Goal: Task Accomplishment & Management: Manage account settings

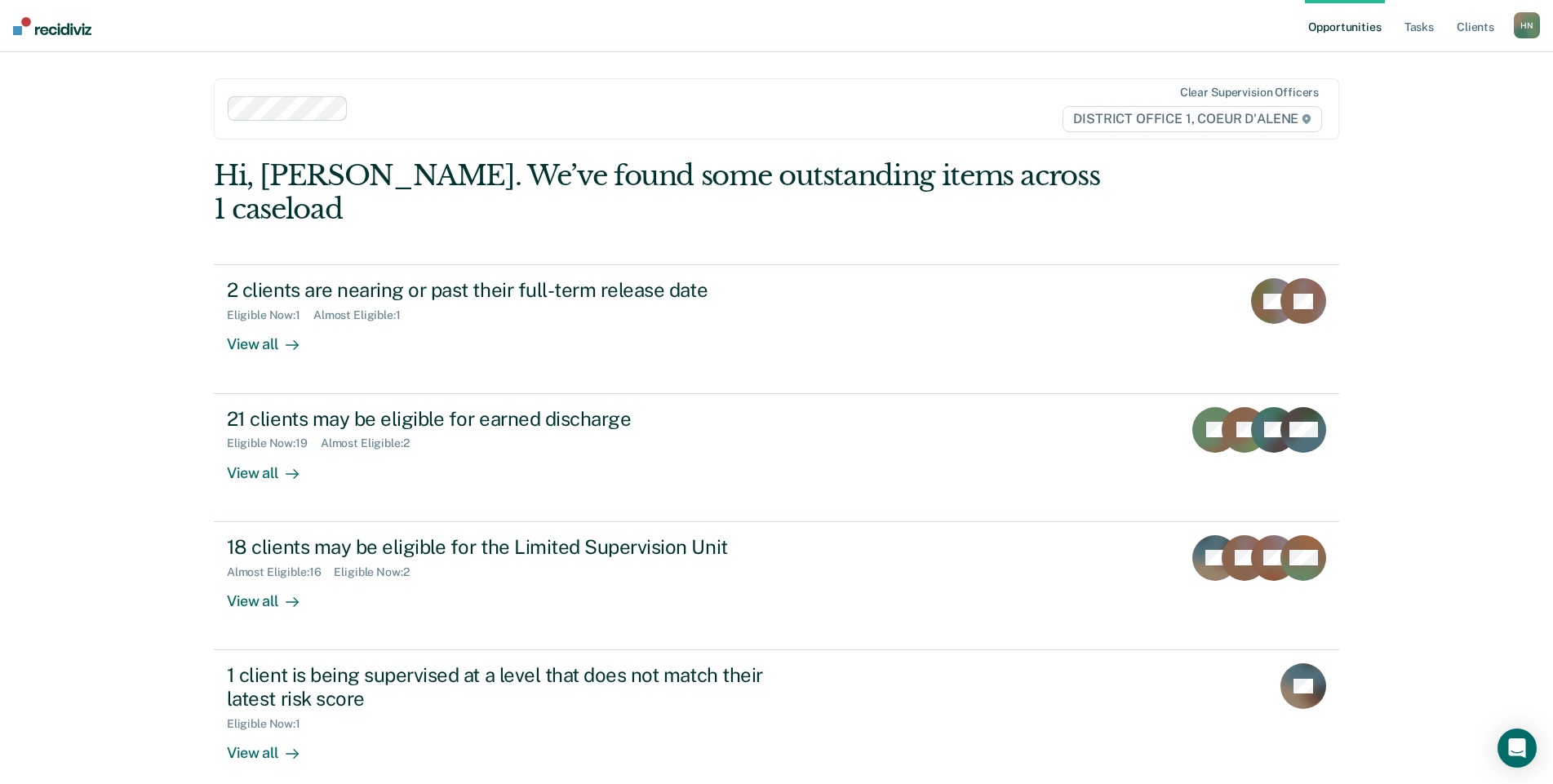
click at [1357, 35] on link "Opportunities" at bounding box center [1344, 26] width 79 height 52
click at [1345, 28] on link "Opportunities" at bounding box center [1344, 26] width 79 height 52
click at [1419, 28] on link "Tasks" at bounding box center [1418, 26] width 36 height 52
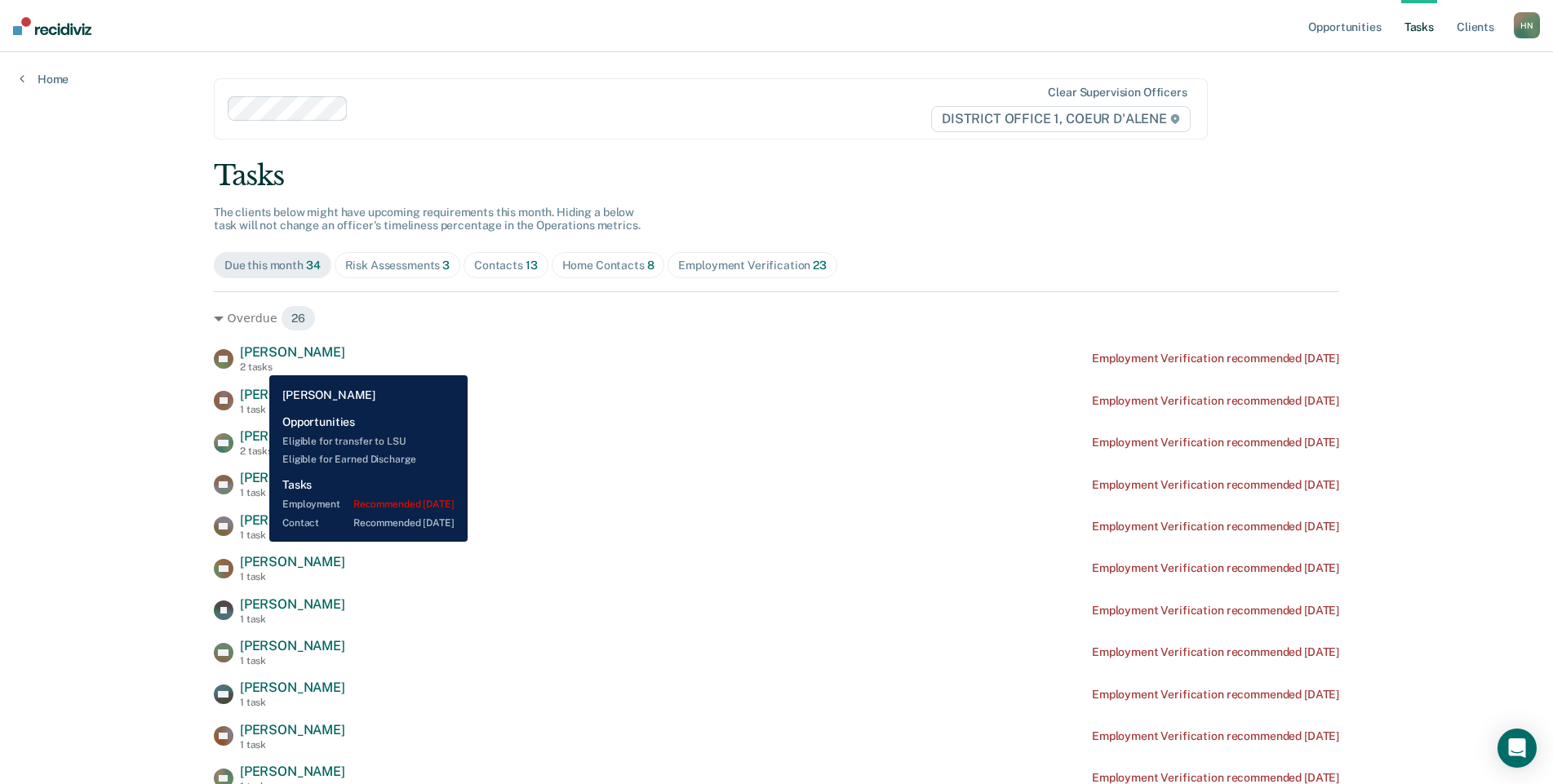
click at [257, 363] on div "2 tasks" at bounding box center [292, 367] width 105 height 12
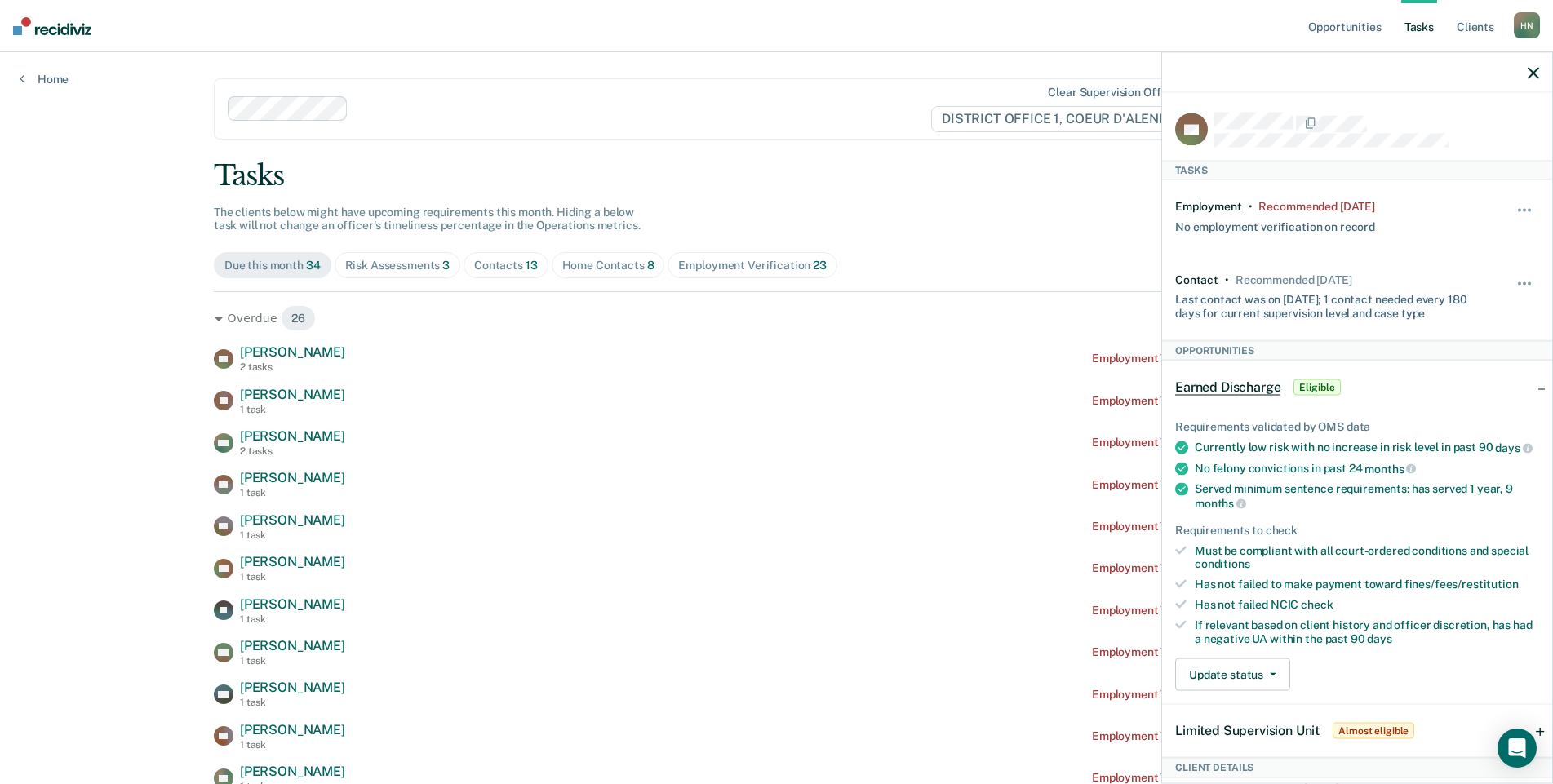
click at [1529, 70] on icon "button" at bounding box center [1534, 73] width 12 height 12
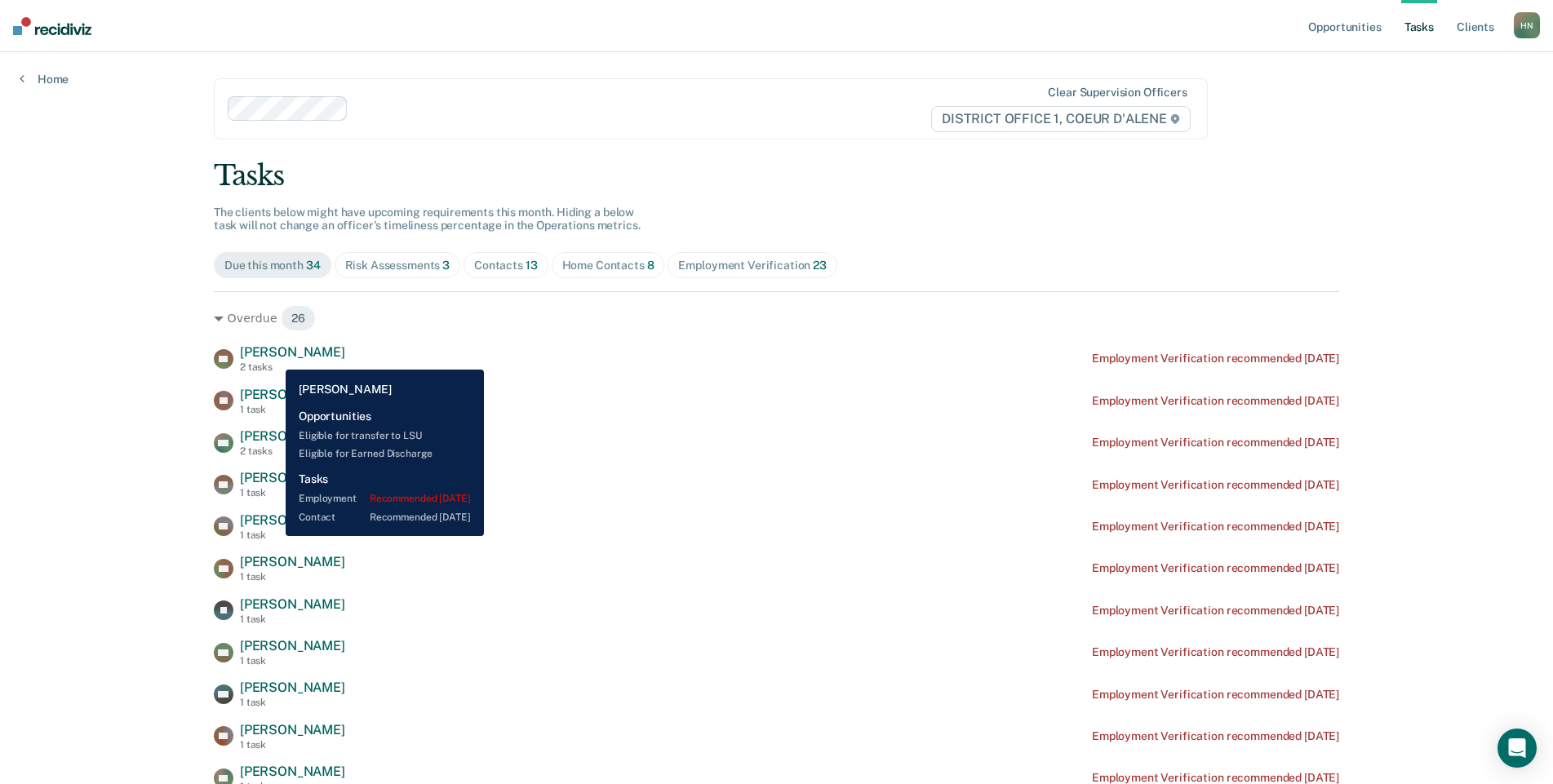
click at [273, 357] on span "[PERSON_NAME]" at bounding box center [292, 352] width 105 height 15
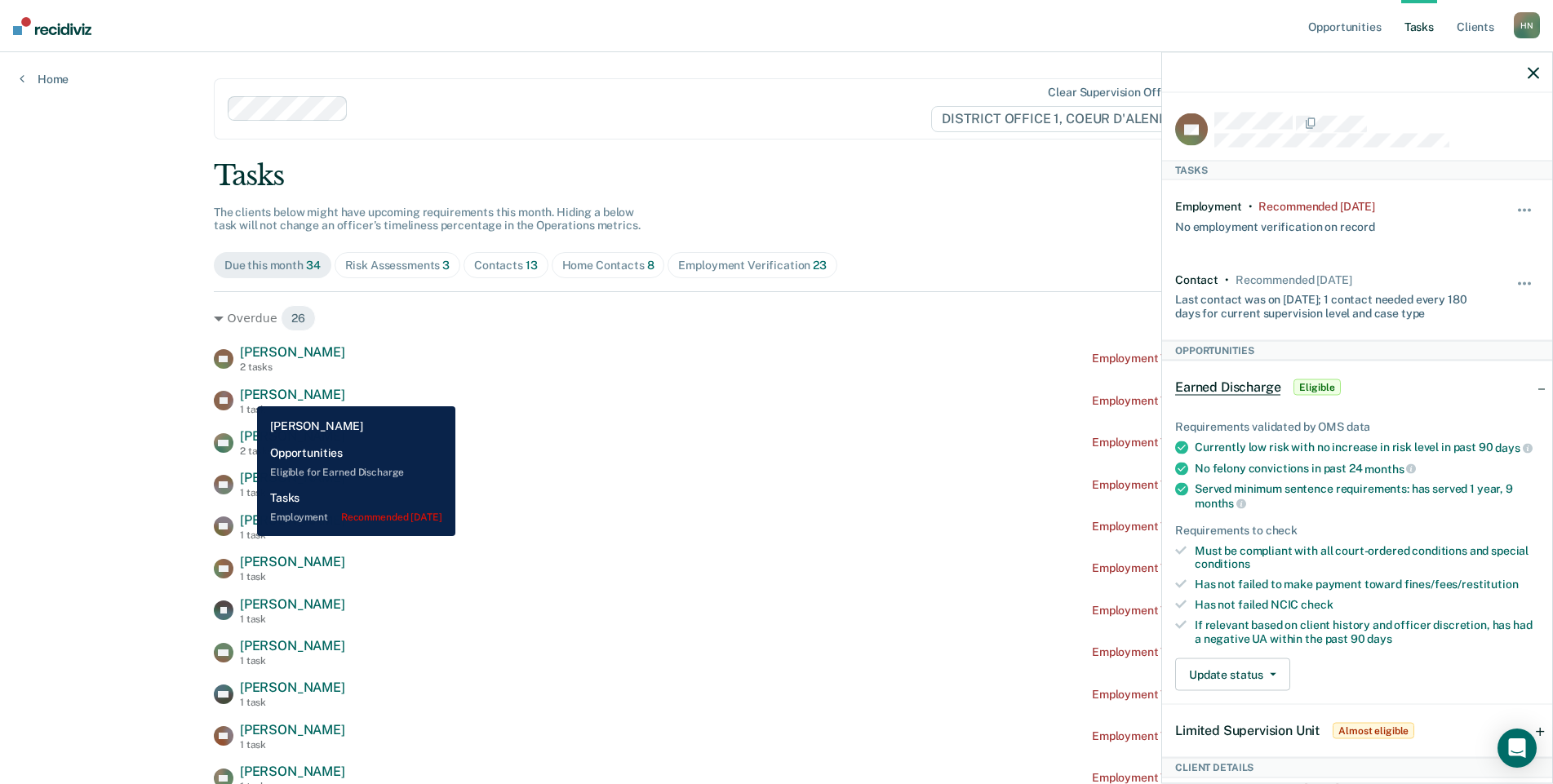
click at [251, 398] on span "[PERSON_NAME]" at bounding box center [292, 394] width 105 height 15
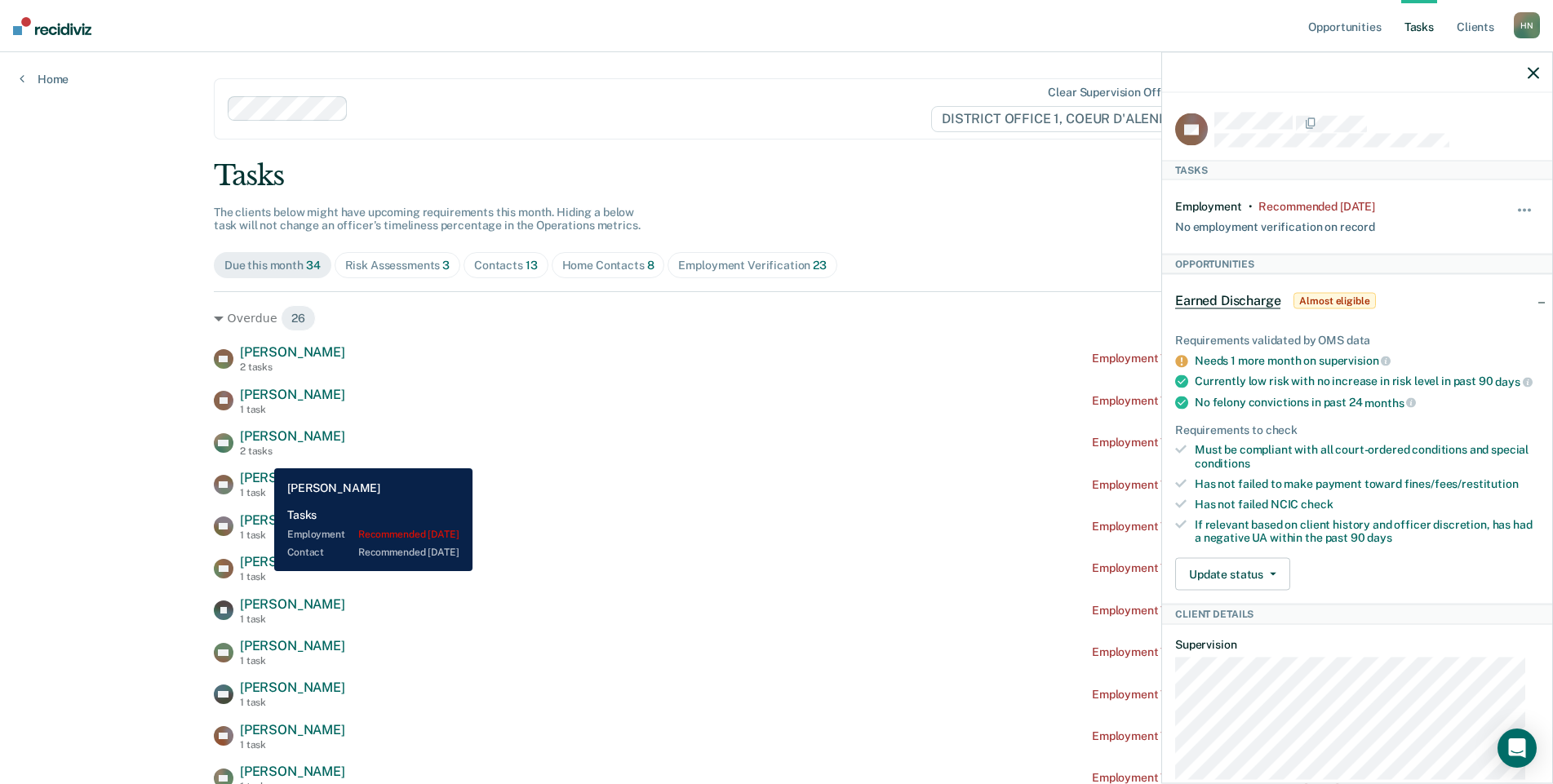
click at [273, 443] on span "[PERSON_NAME]" at bounding box center [292, 436] width 105 height 15
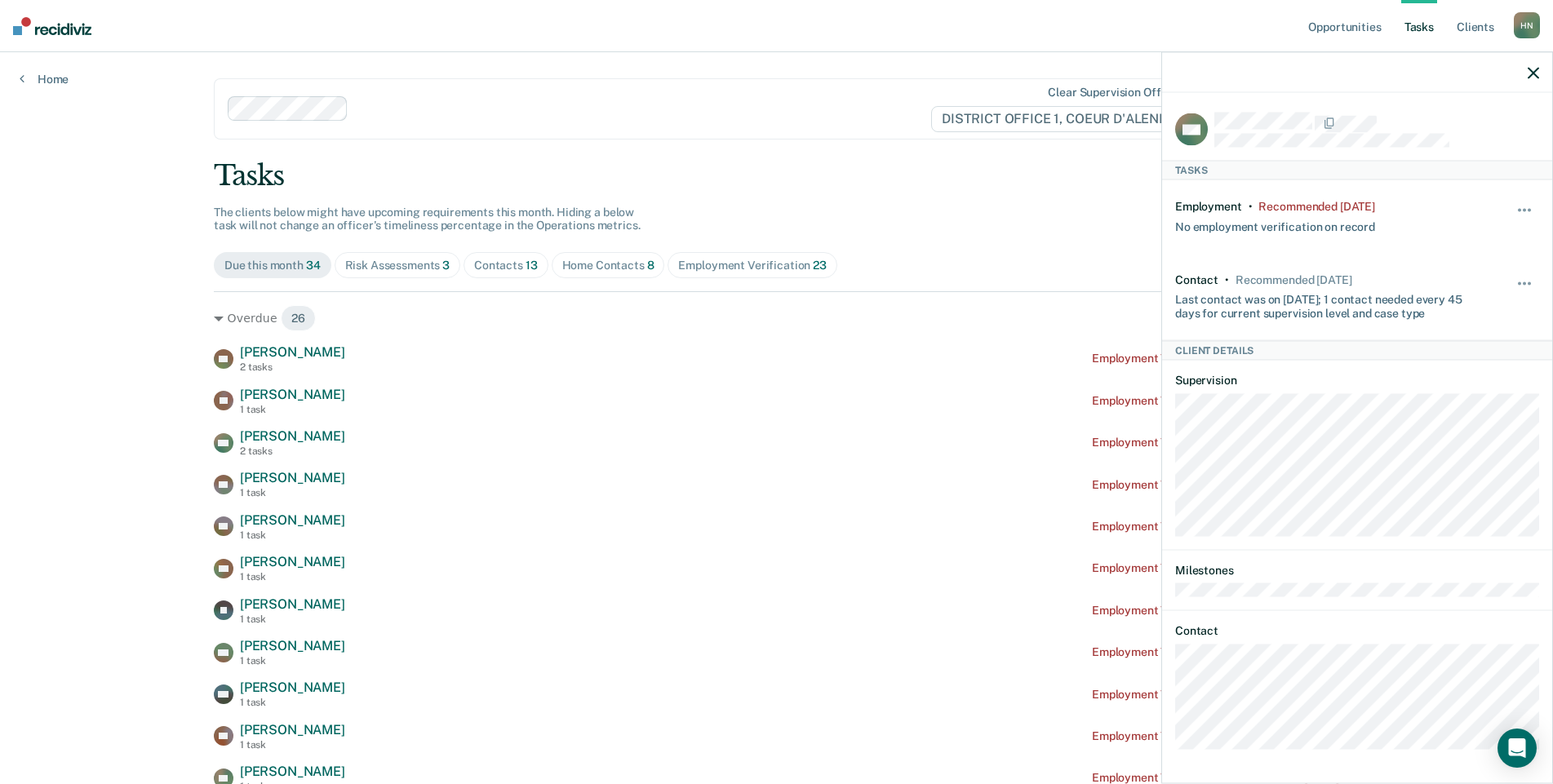
click at [1534, 70] on icon "button" at bounding box center [1534, 73] width 12 height 12
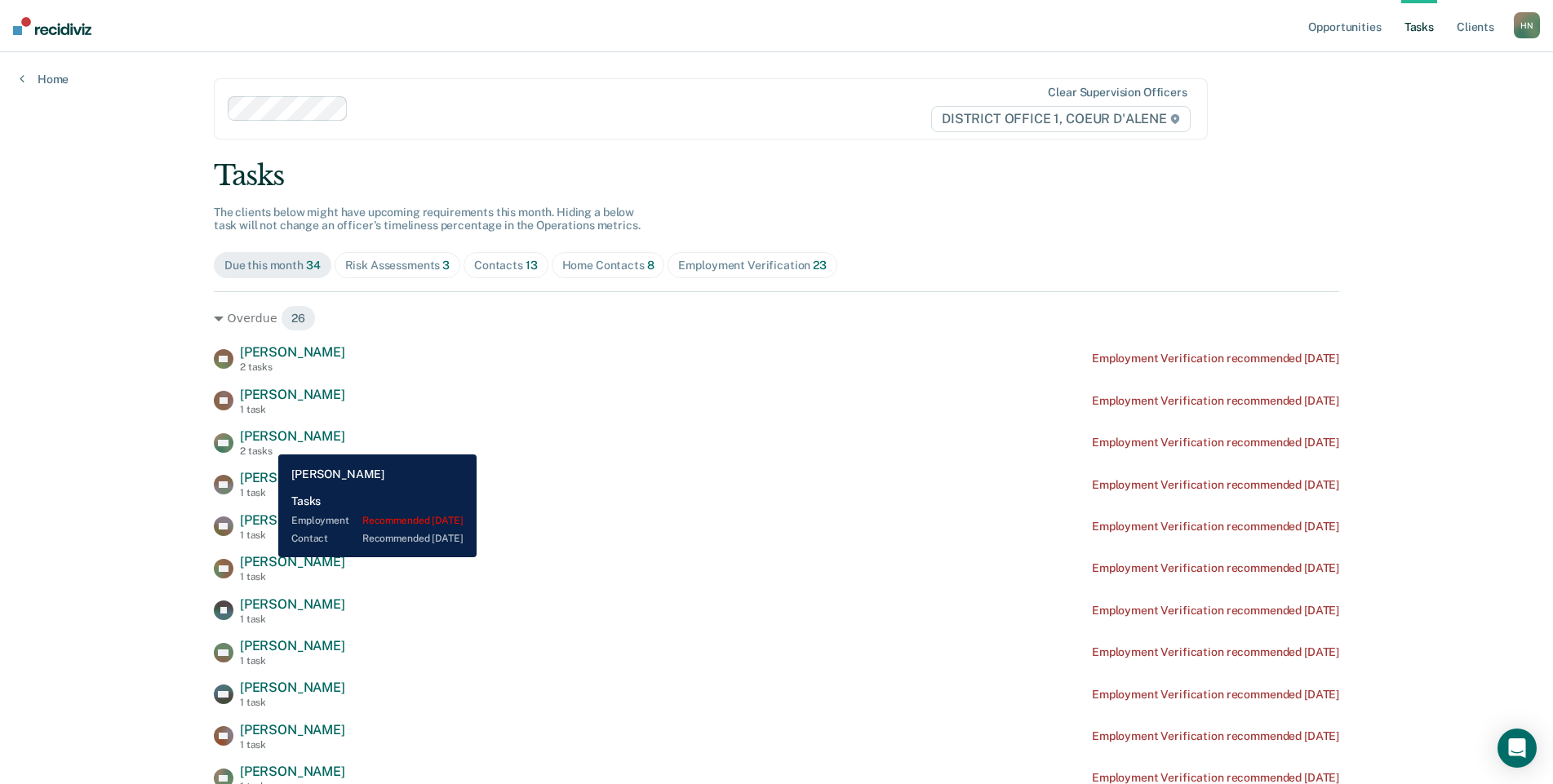
click at [271, 433] on span "[PERSON_NAME]" at bounding box center [292, 436] width 105 height 15
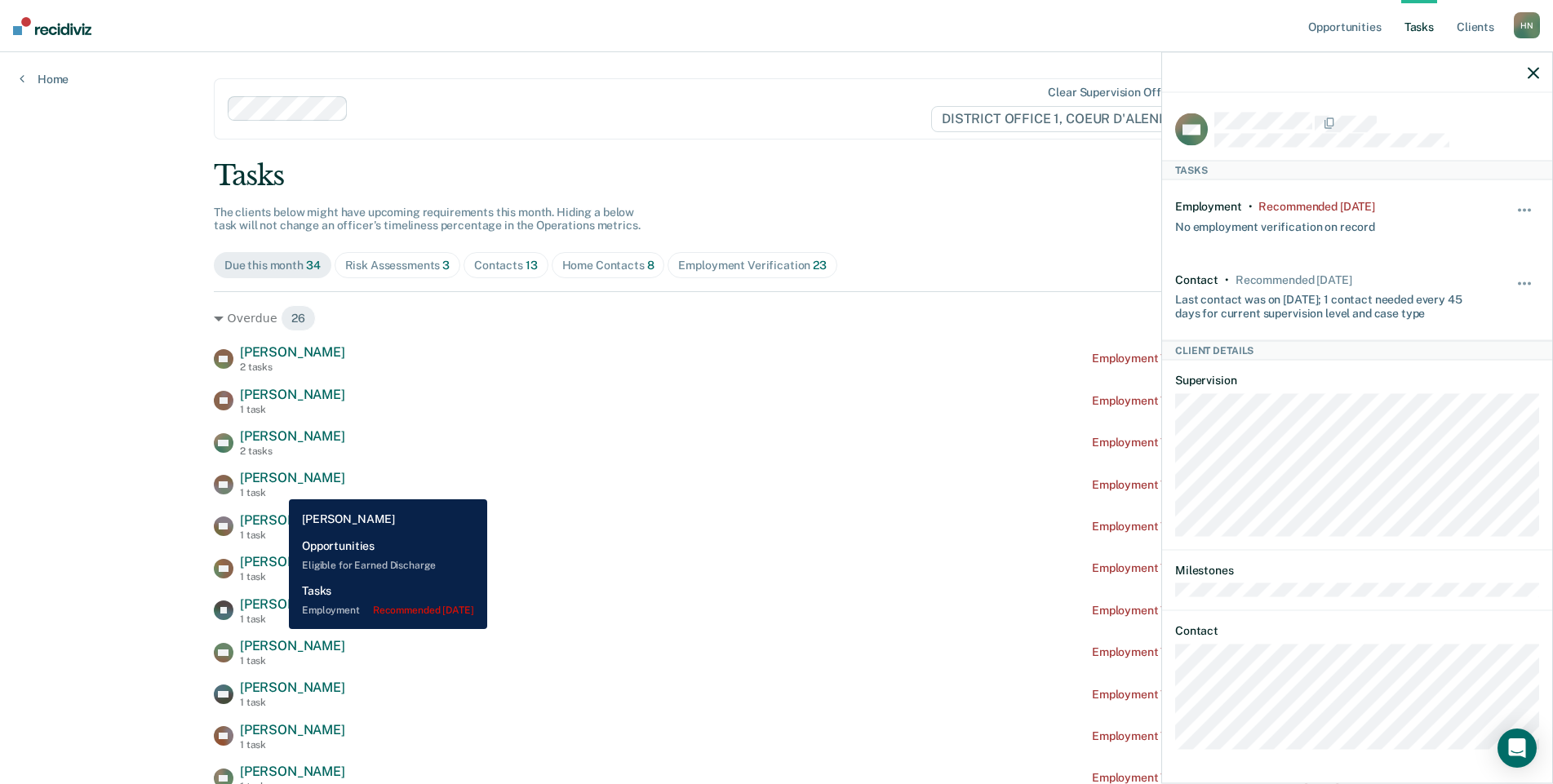
click at [277, 487] on div "[PERSON_NAME] 1 task" at bounding box center [292, 485] width 105 height 29
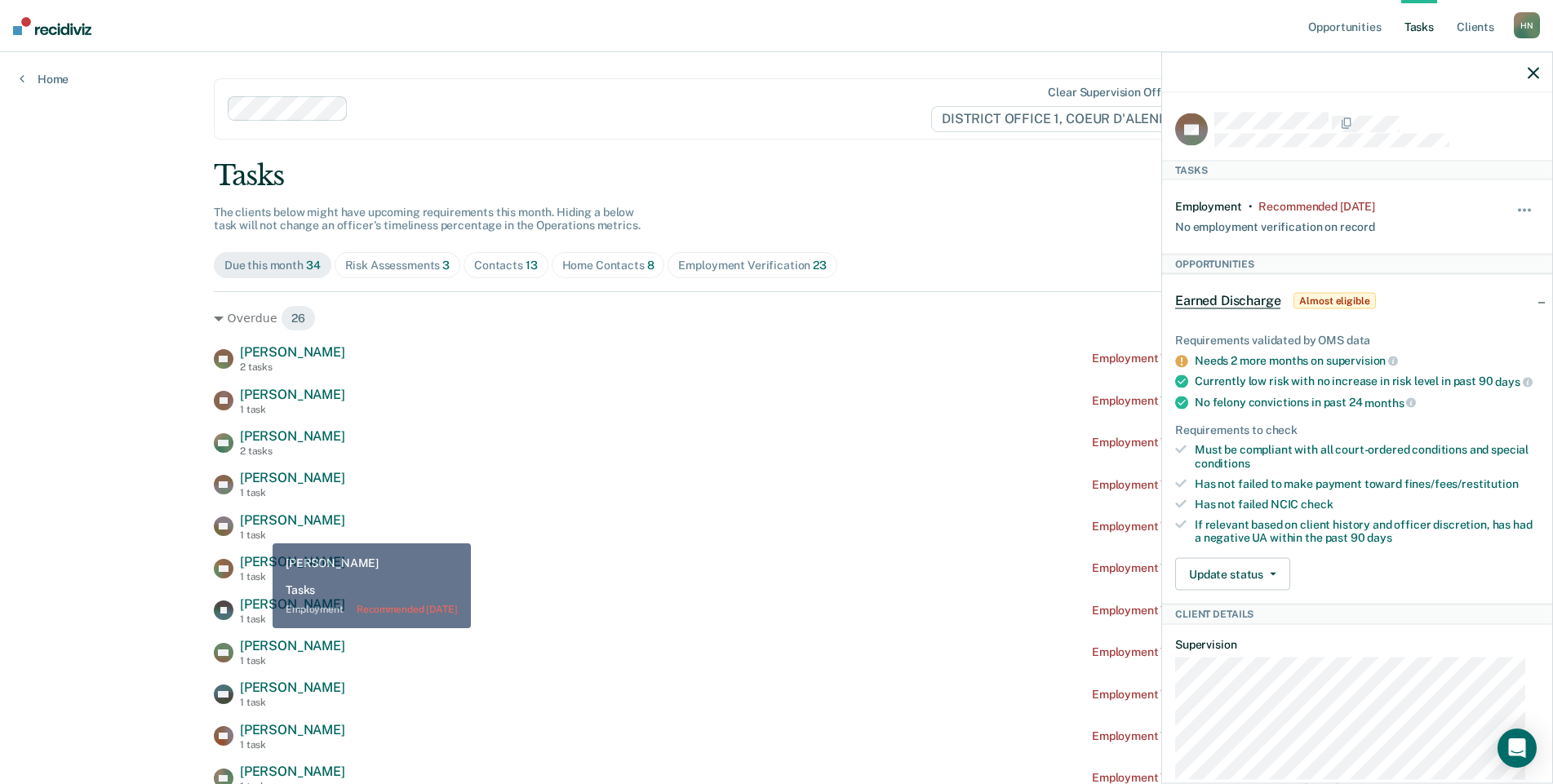
click at [261, 531] on div "1 task" at bounding box center [292, 535] width 105 height 12
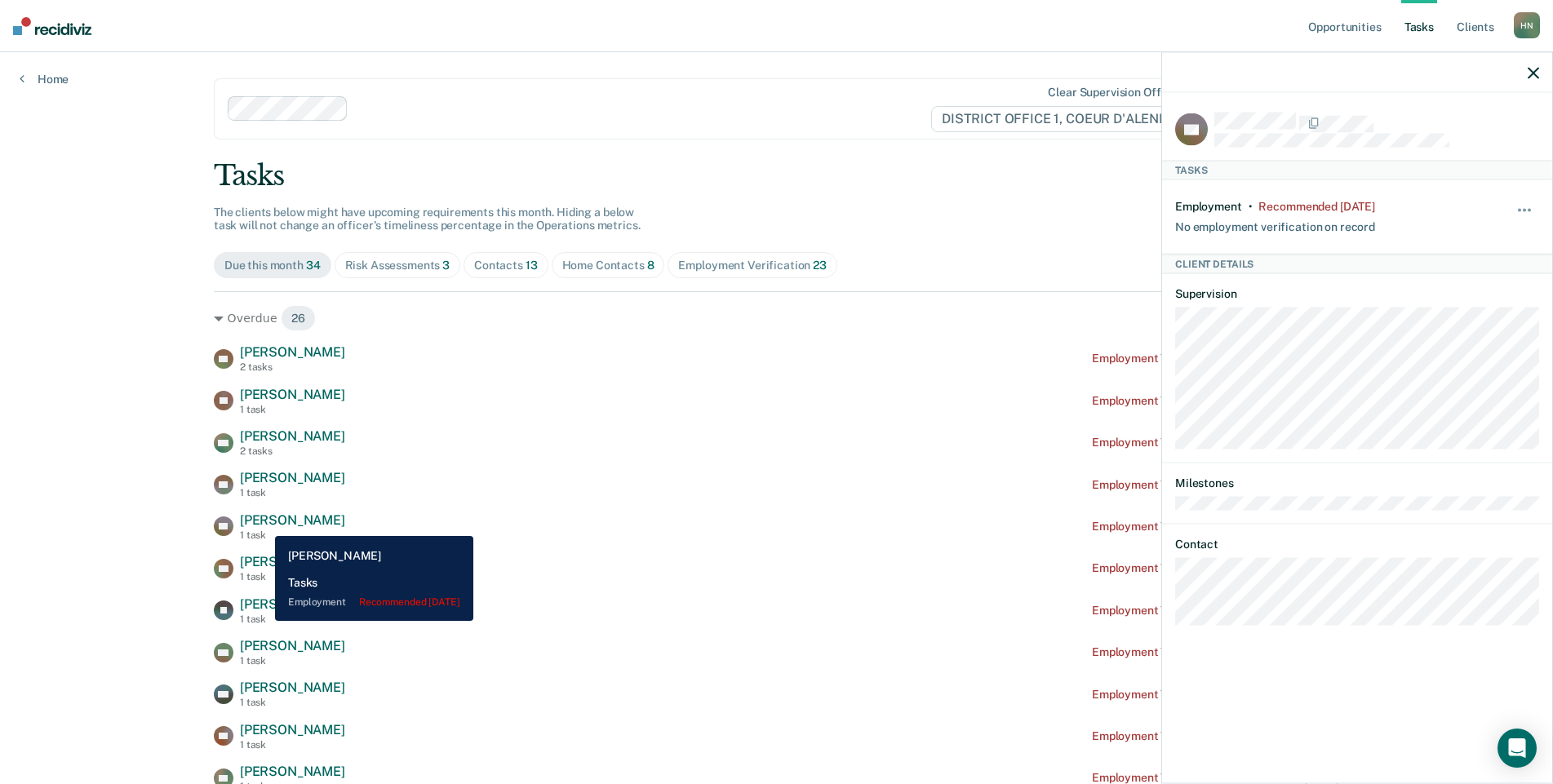
click at [263, 523] on span "[PERSON_NAME]" at bounding box center [292, 520] width 105 height 15
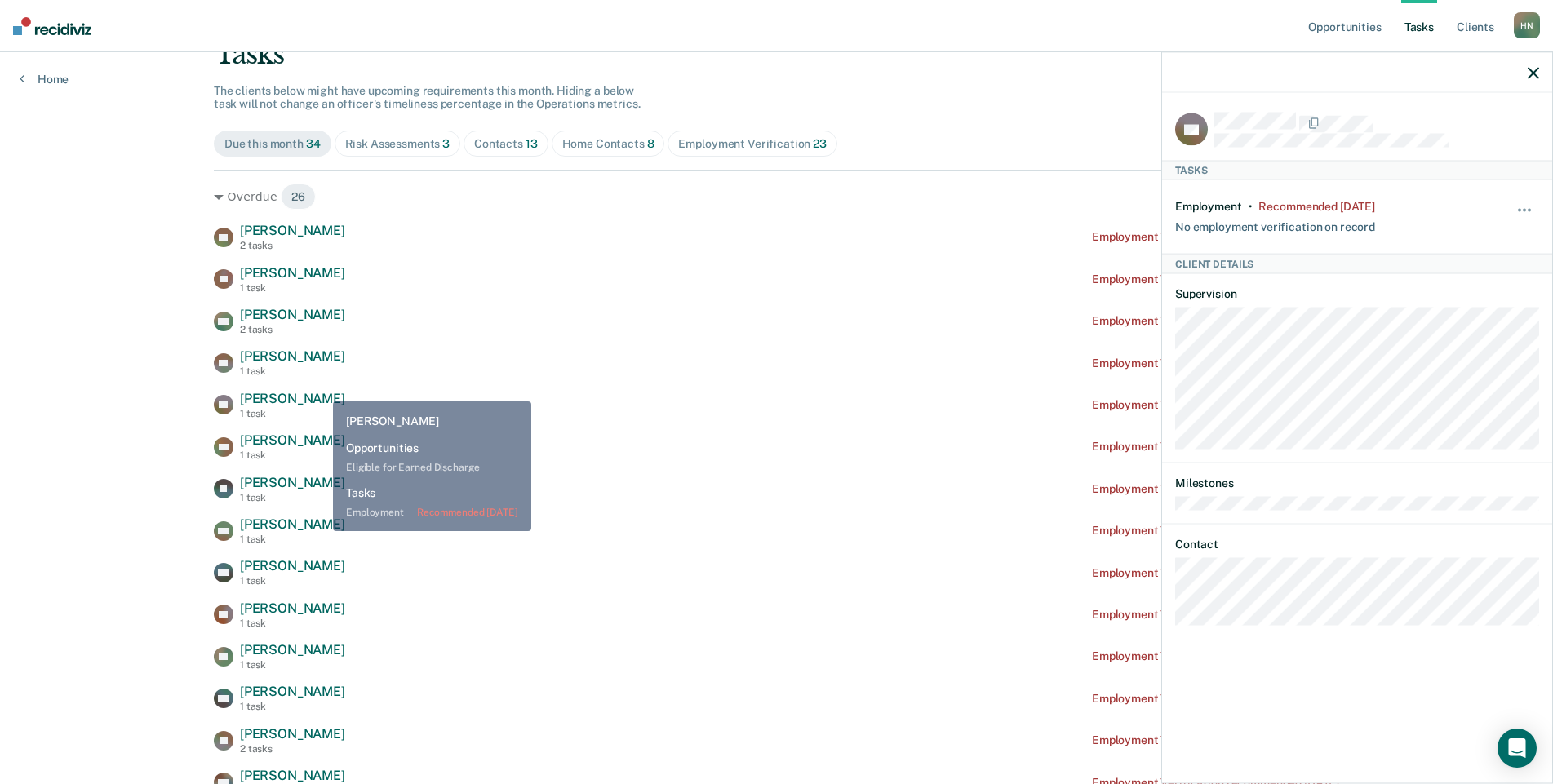
scroll to position [164, 0]
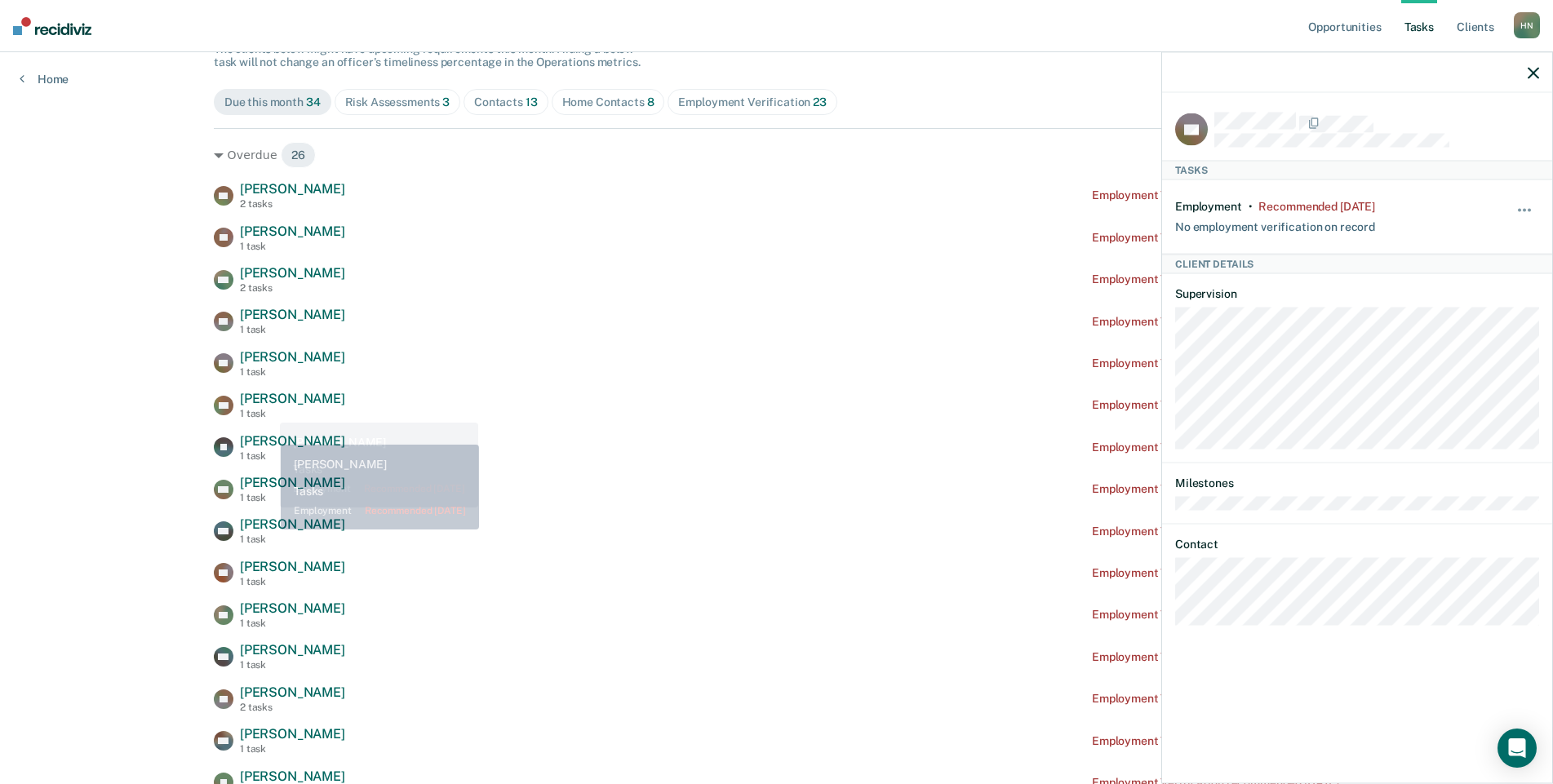
click at [267, 406] on span "[PERSON_NAME]" at bounding box center [292, 398] width 105 height 15
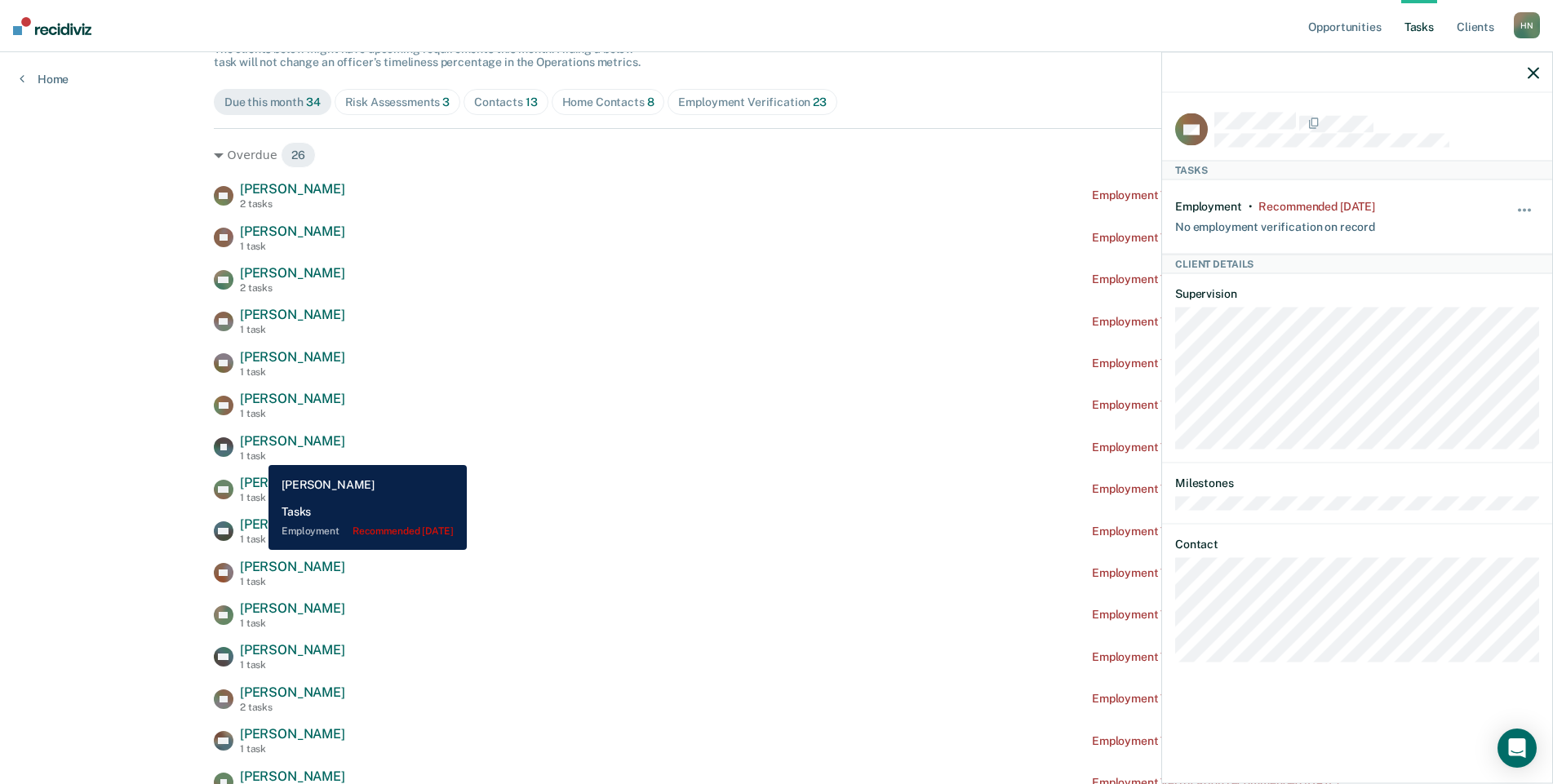
click at [256, 453] on div "1 task" at bounding box center [292, 456] width 105 height 12
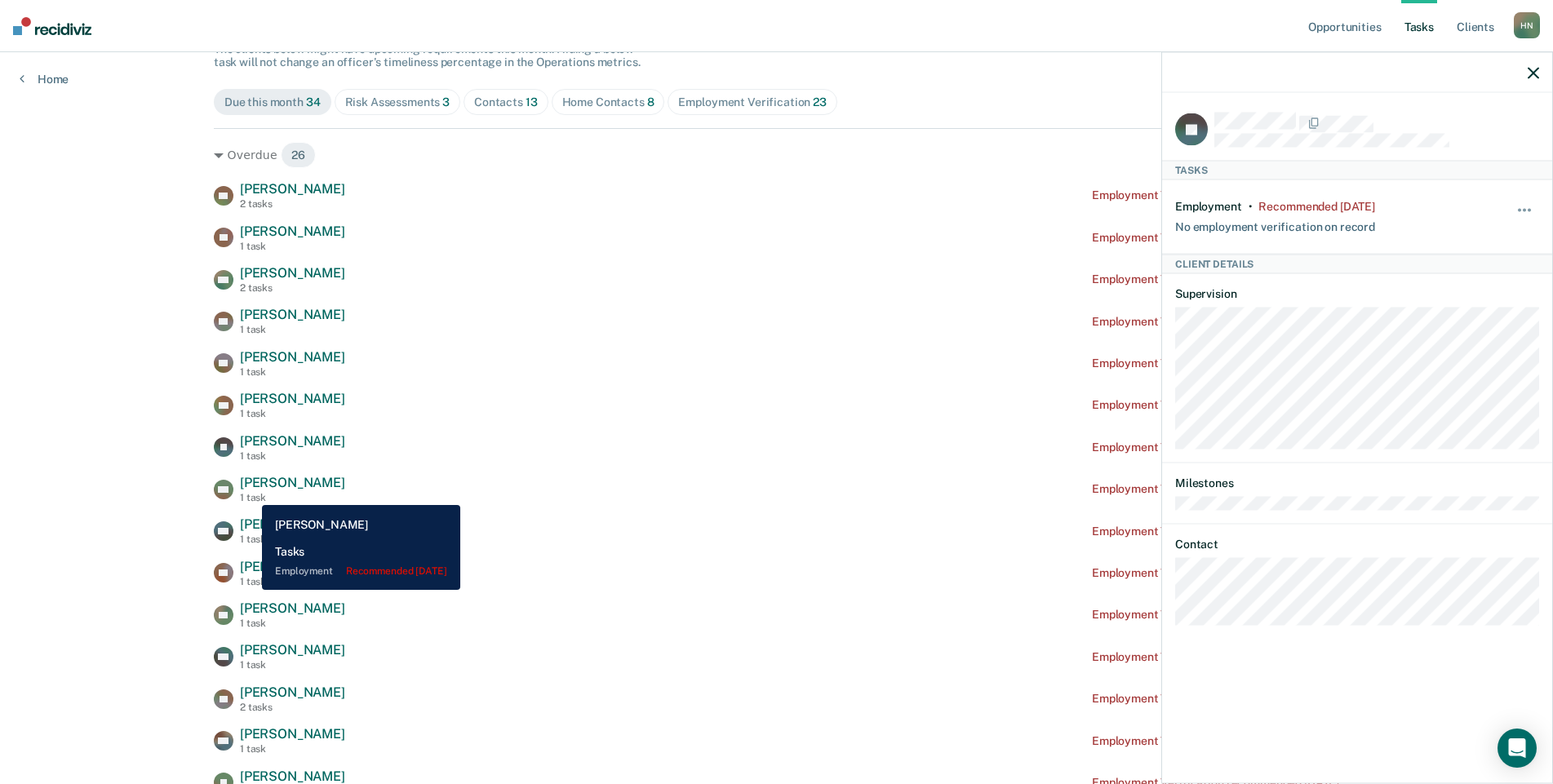
click at [249, 493] on div "1 task" at bounding box center [292, 497] width 105 height 12
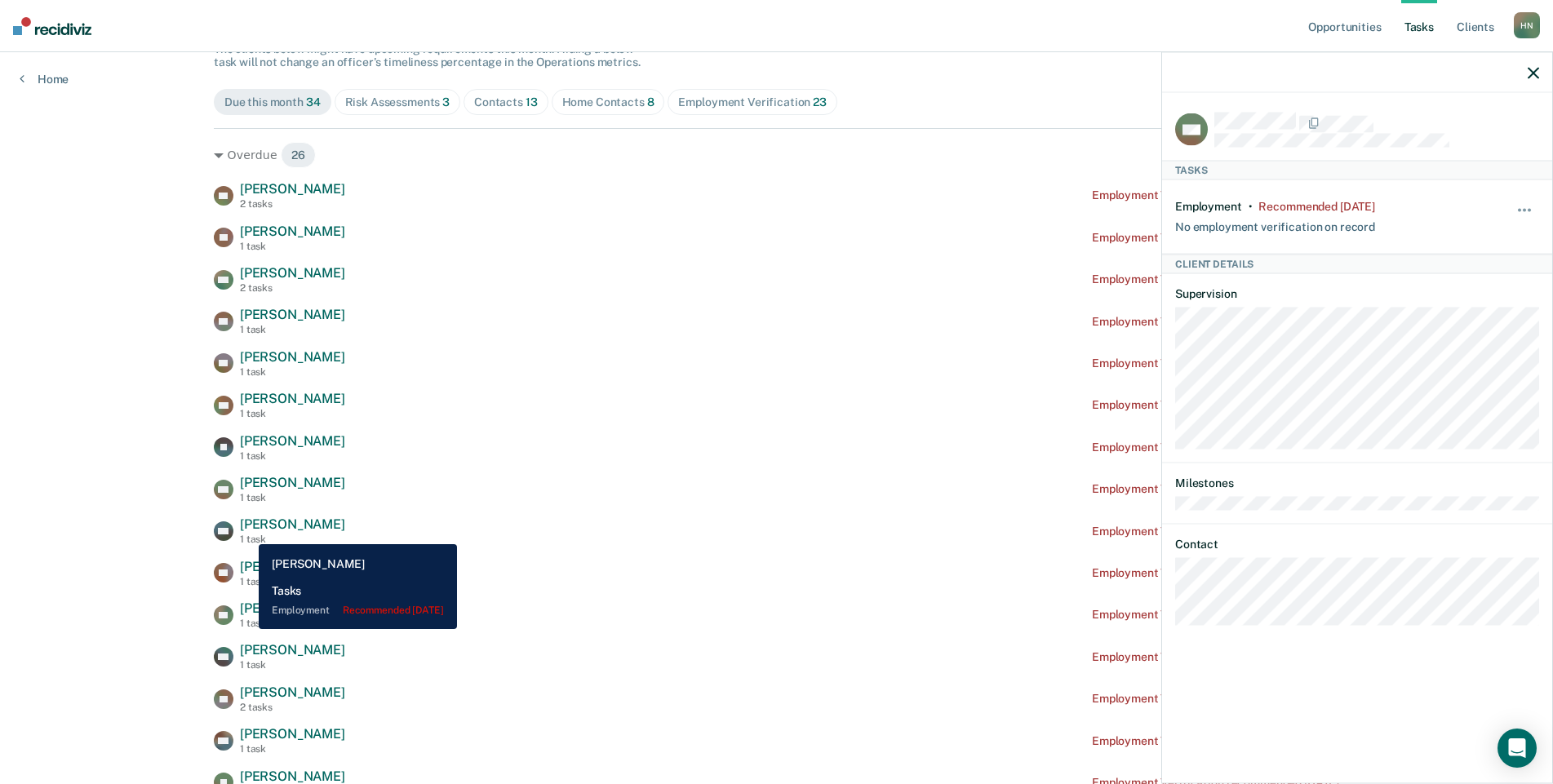
click at [246, 532] on span "[PERSON_NAME]" at bounding box center [292, 524] width 105 height 15
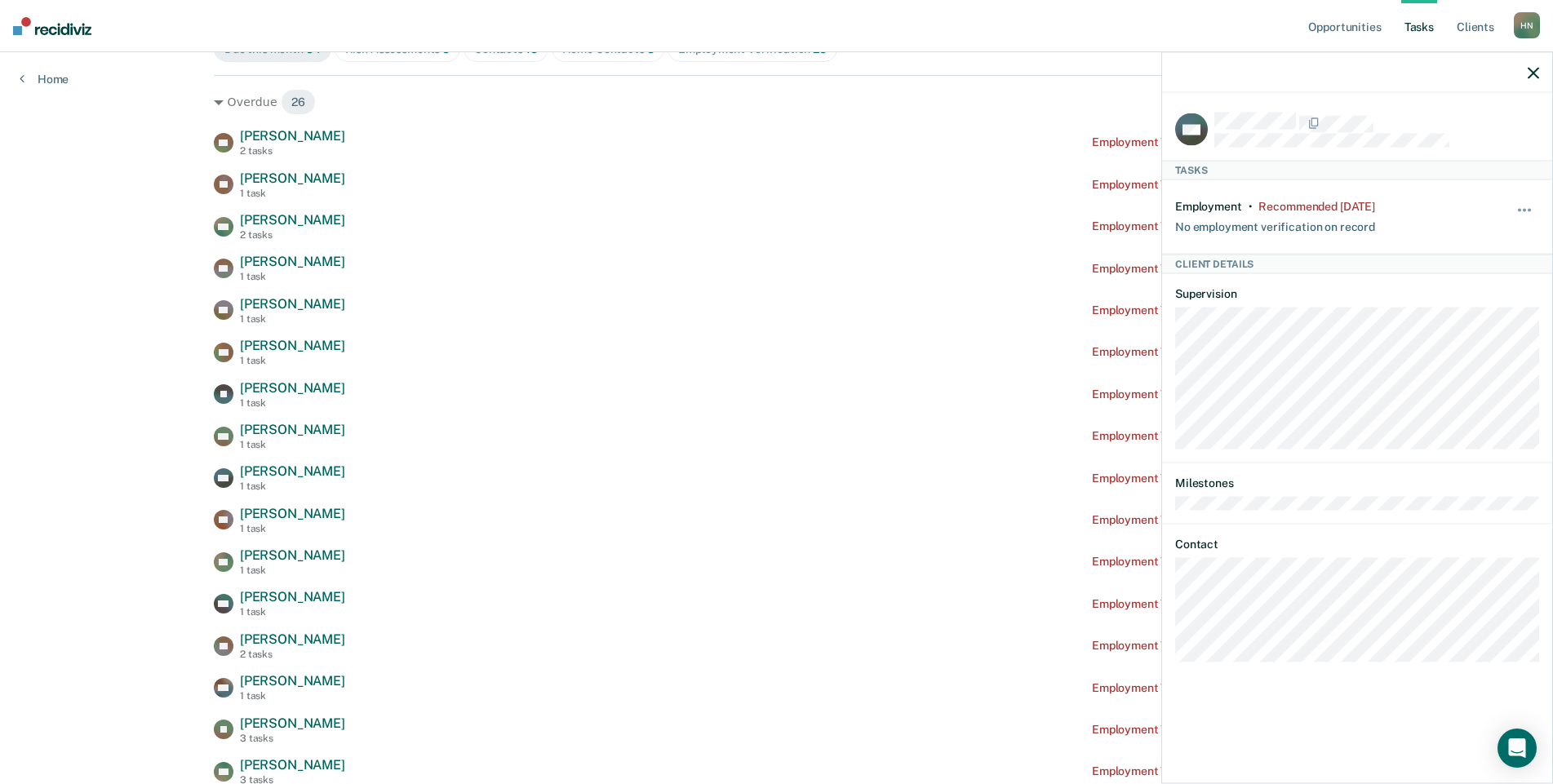
scroll to position [244, 0]
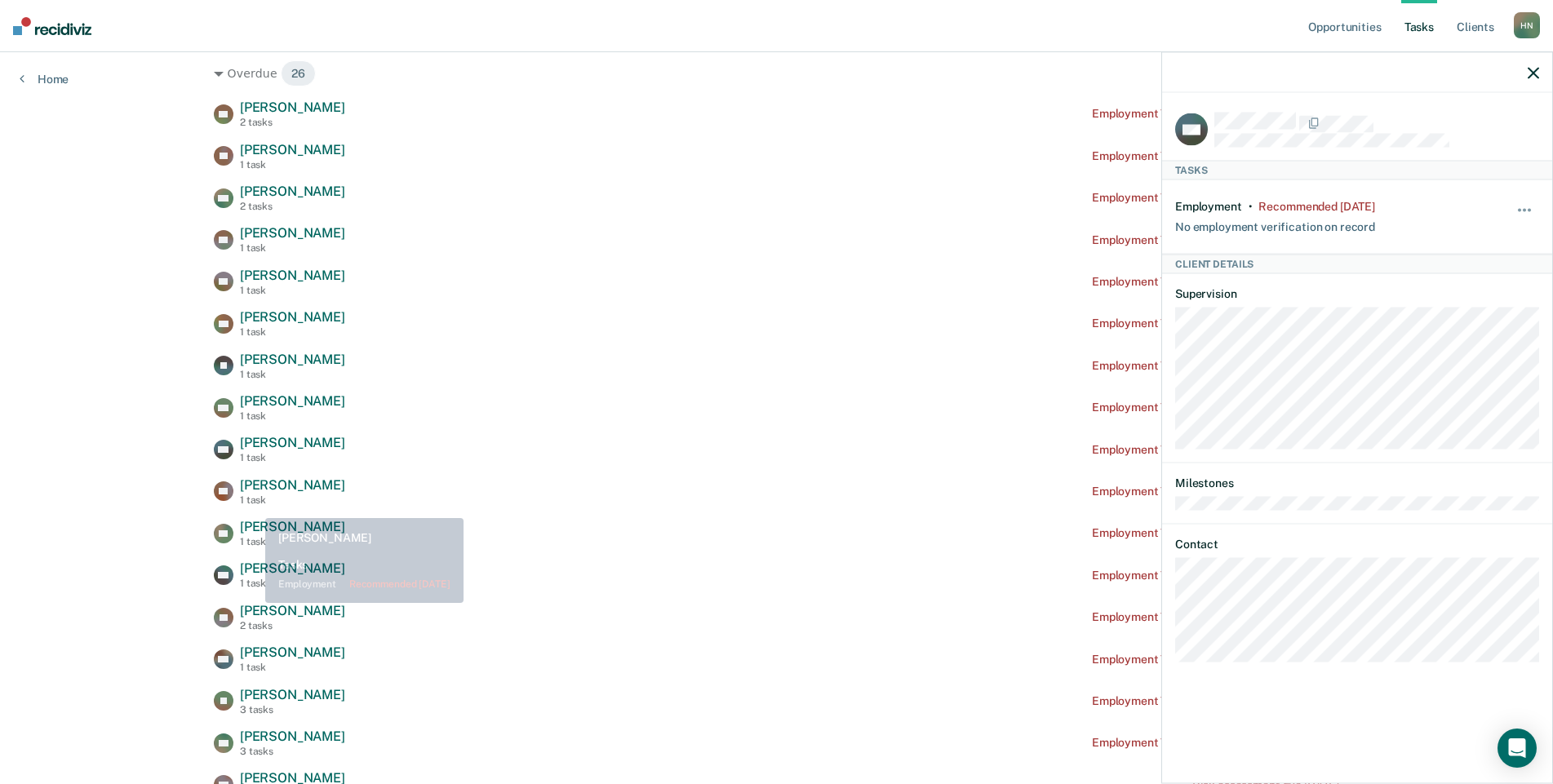
click at [253, 507] on div "SD [PERSON_NAME] 2 tasks Employment Verification recommended [DATE] TS [PERSON_…" at bounding box center [776, 637] width 1126 height 1076
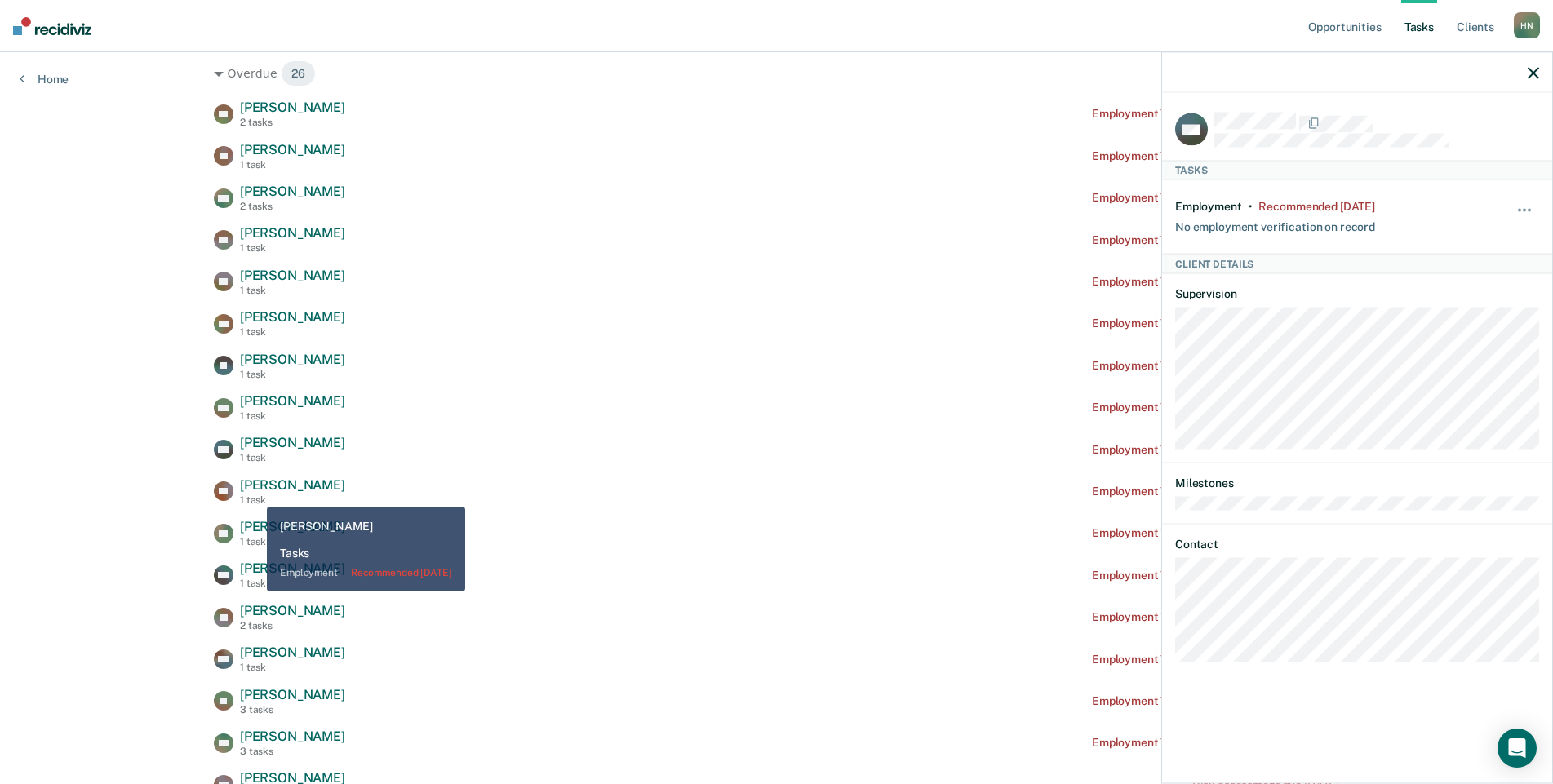
click at [255, 493] on span "[PERSON_NAME]" at bounding box center [292, 485] width 105 height 15
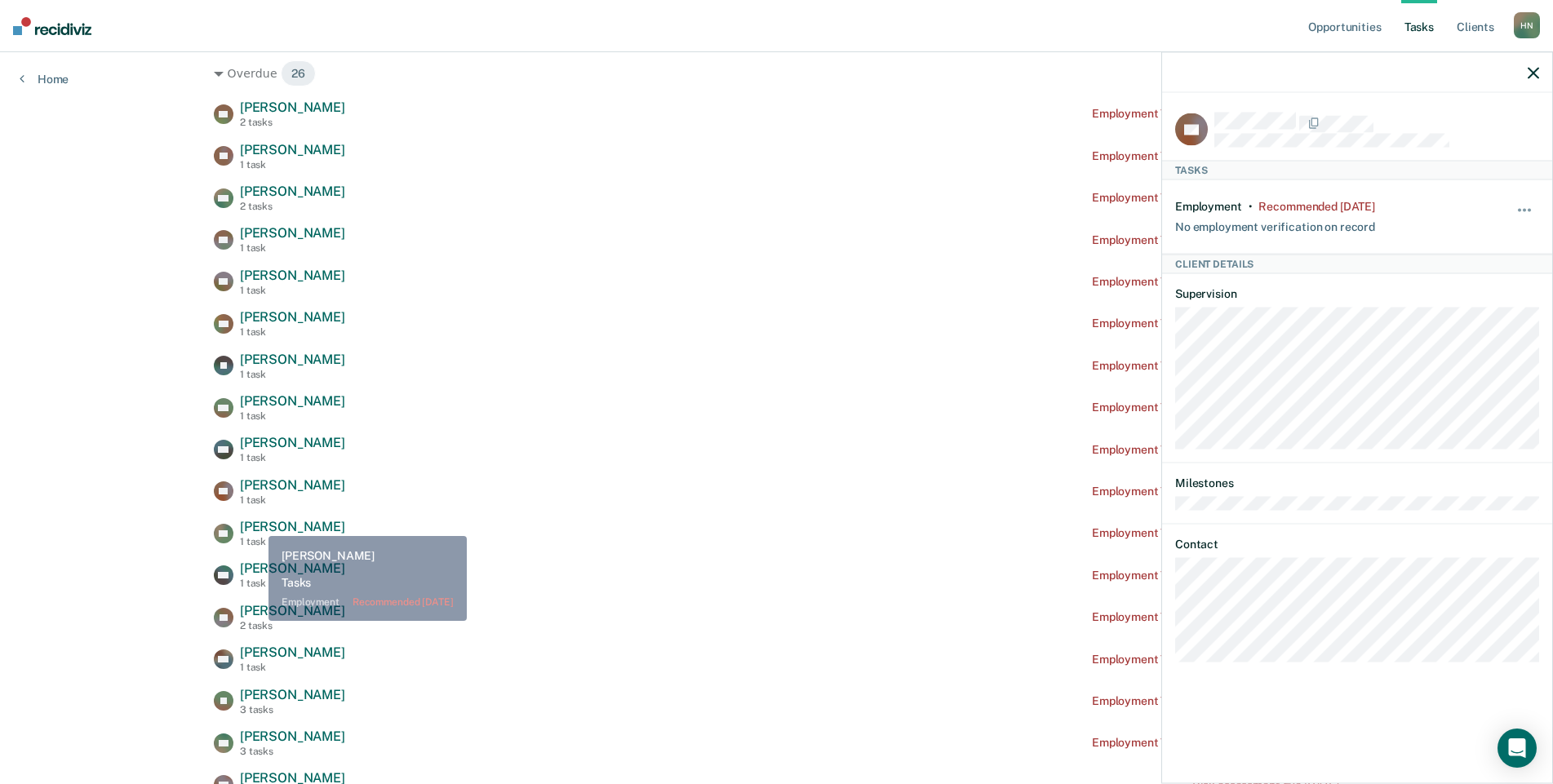
click at [253, 530] on span "[PERSON_NAME]" at bounding box center [292, 526] width 105 height 15
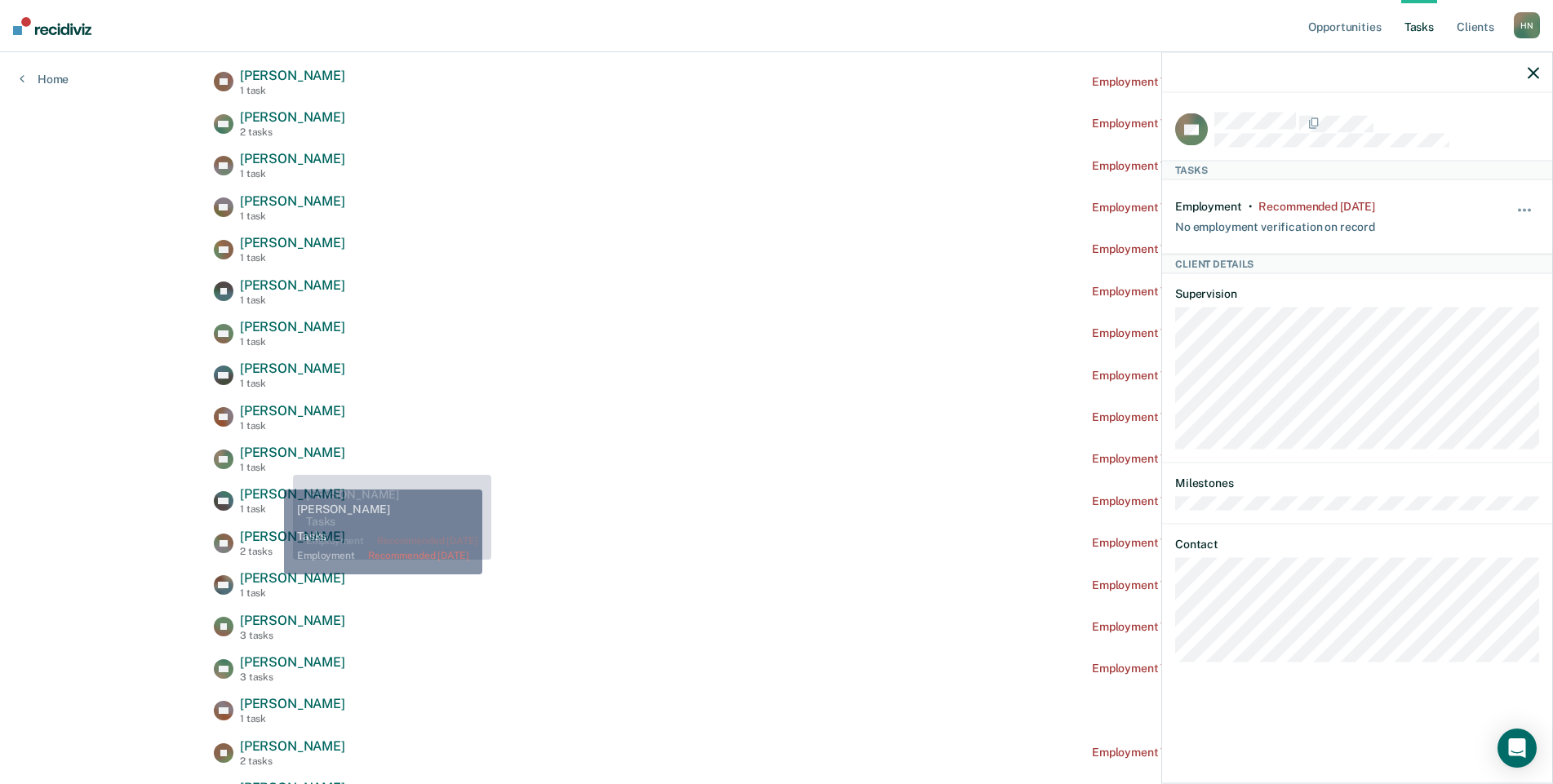
scroll to position [490, 0]
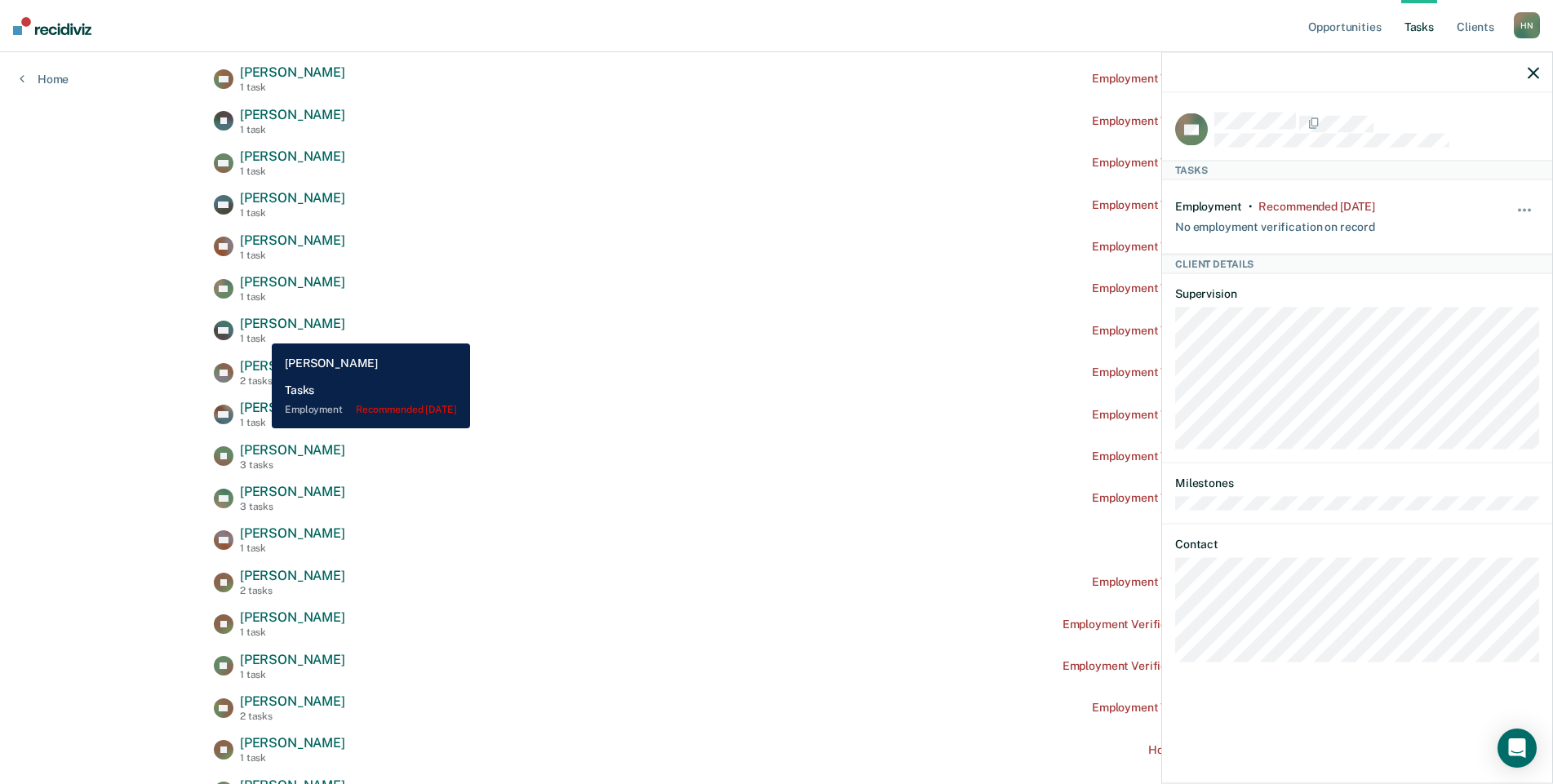
click at [260, 331] on span "[PERSON_NAME]" at bounding box center [292, 323] width 105 height 15
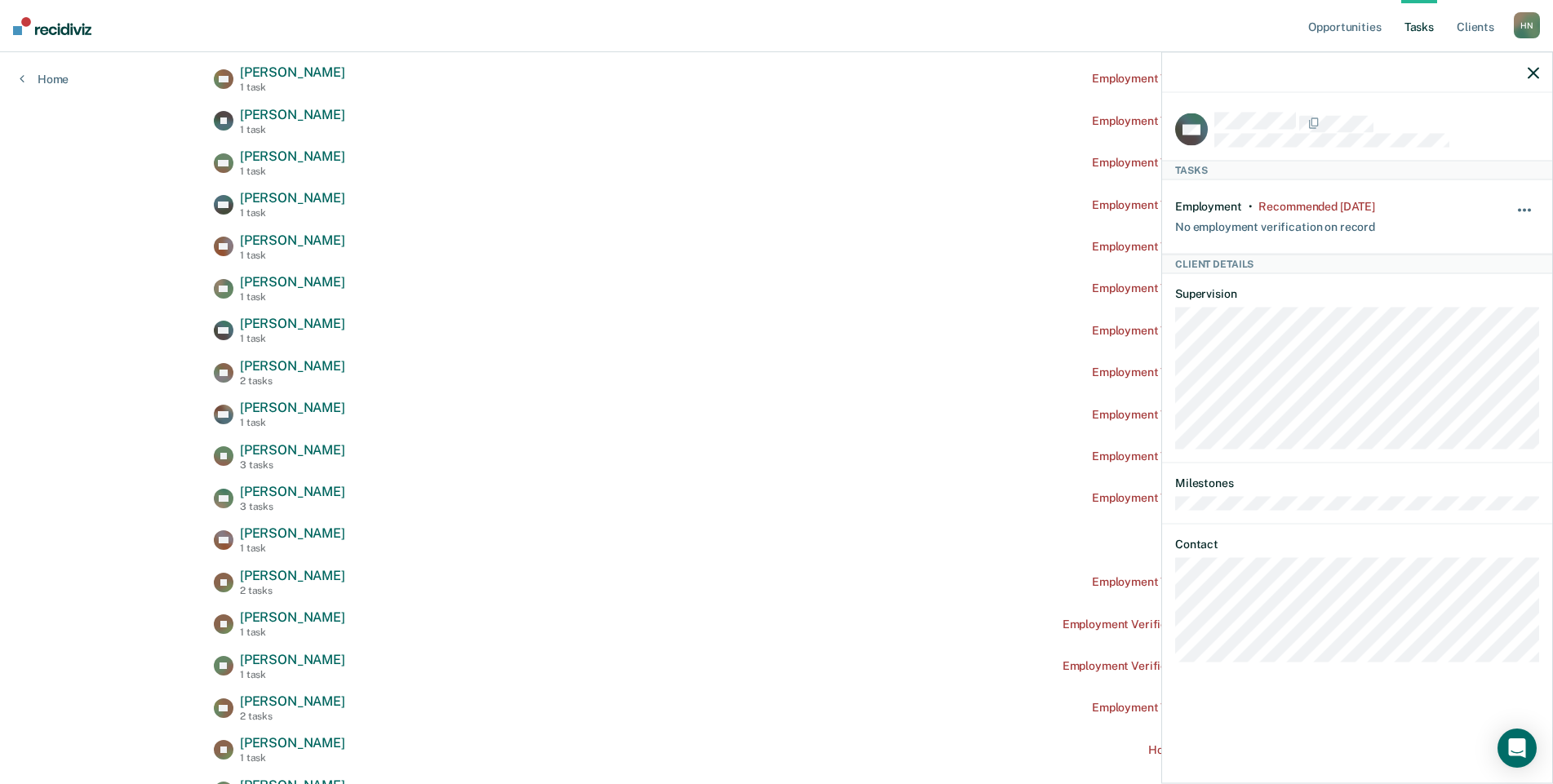
click at [1522, 210] on button "button" at bounding box center [1525, 218] width 28 height 26
click at [1460, 338] on button "90 days" at bounding box center [1480, 340] width 117 height 26
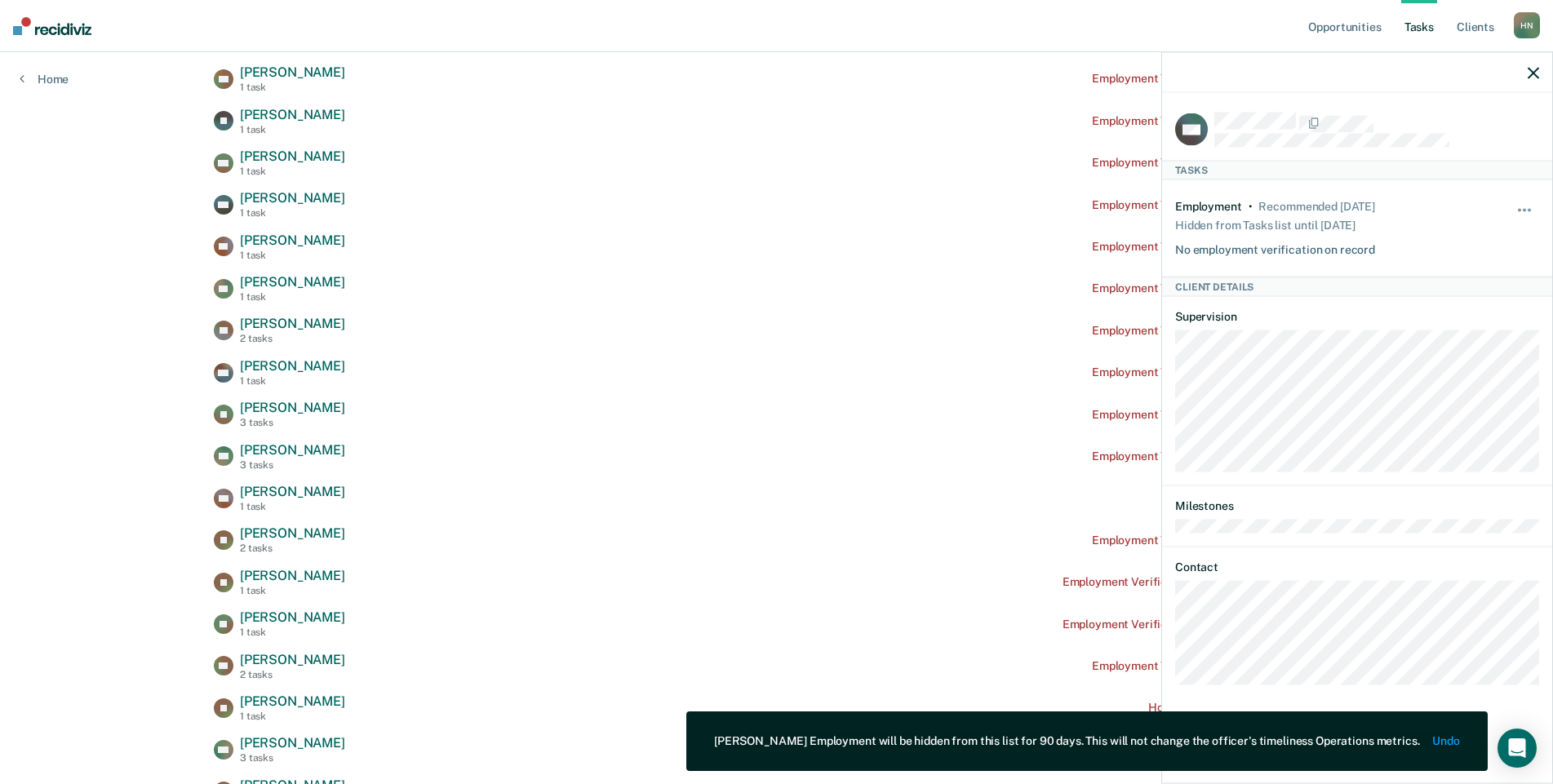
click at [1531, 76] on icon "button" at bounding box center [1534, 73] width 12 height 12
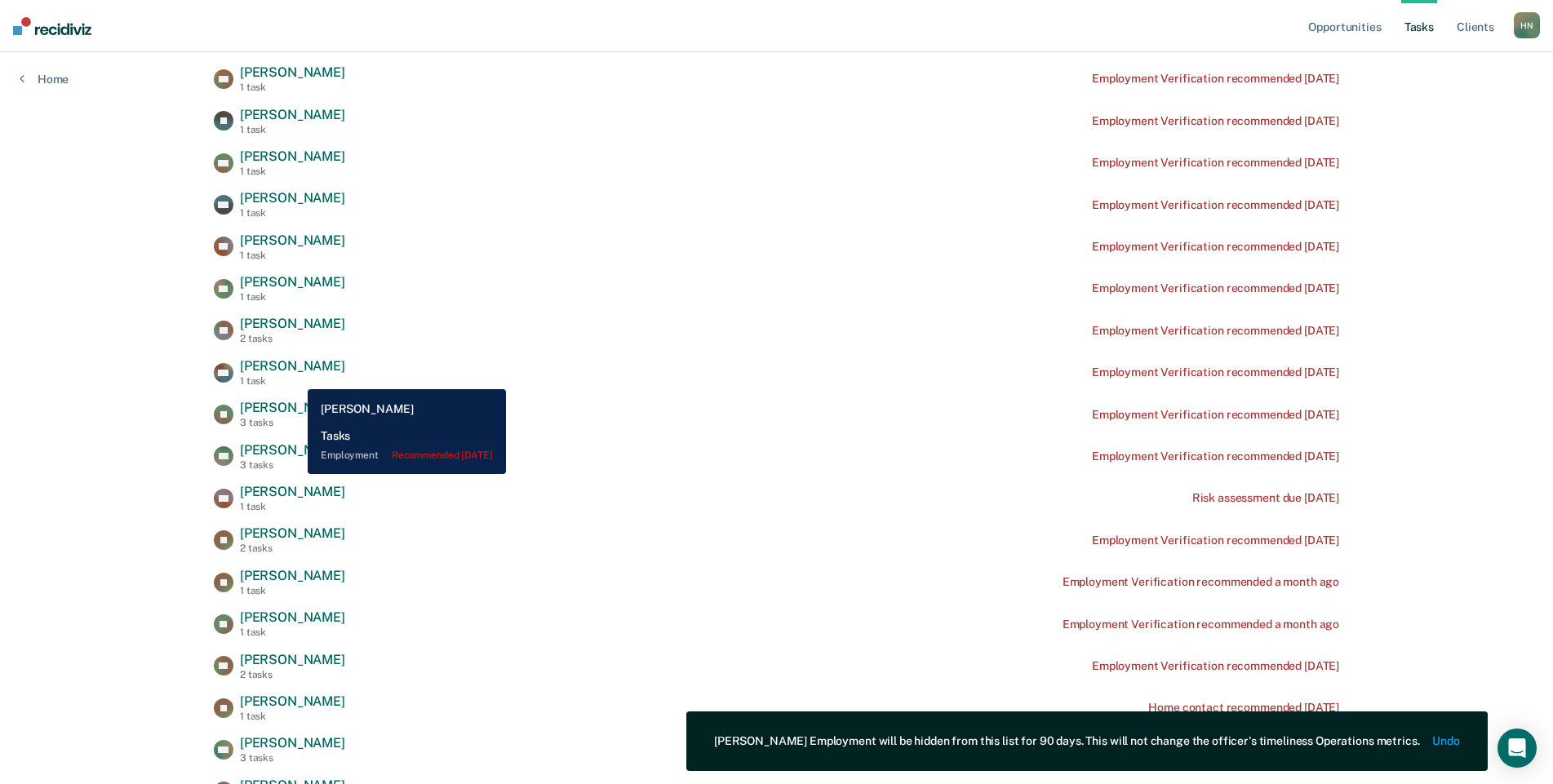
click at [295, 377] on div "1 task" at bounding box center [292, 381] width 105 height 12
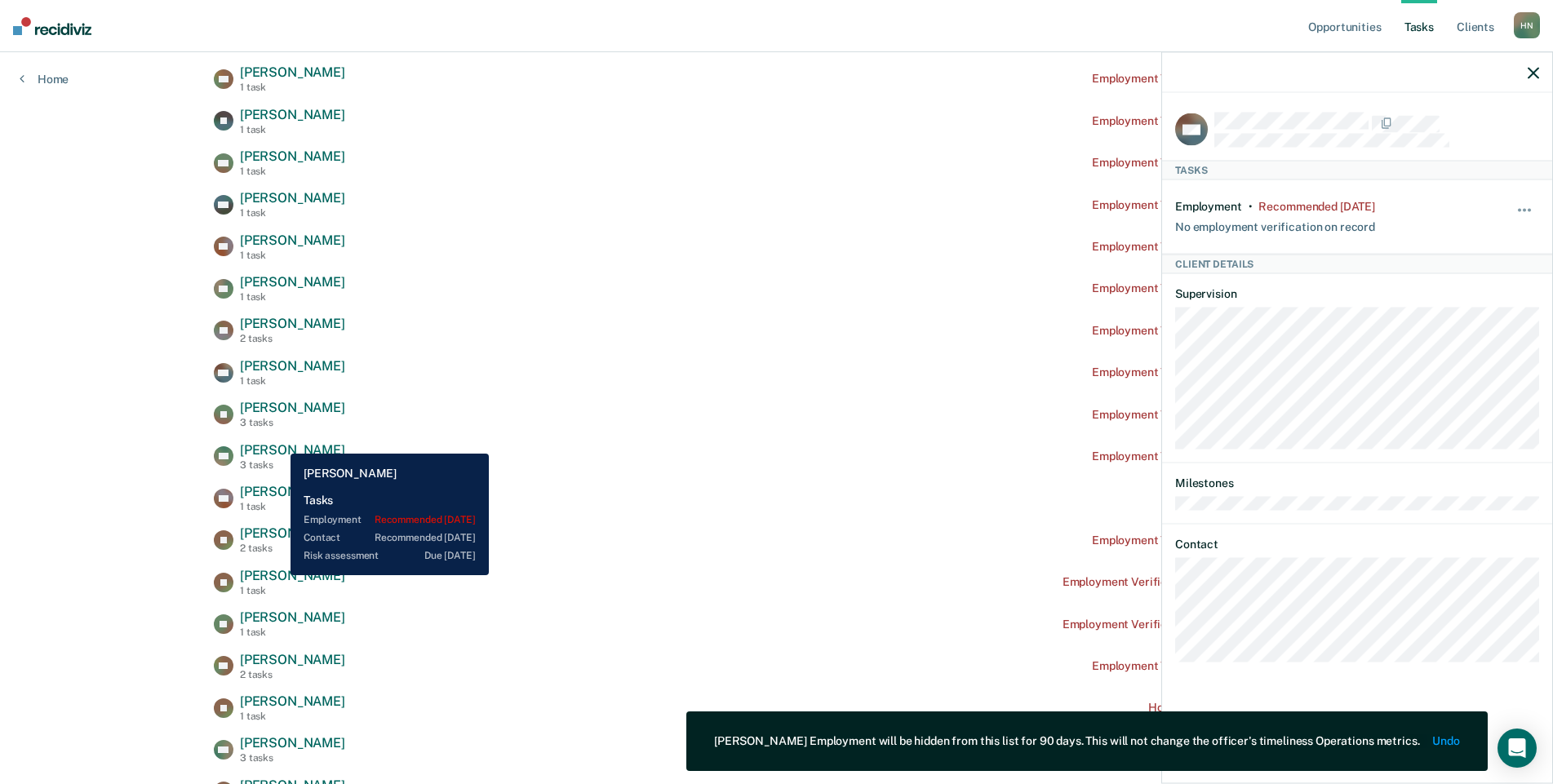
click at [277, 414] on span "[PERSON_NAME]" at bounding box center [292, 408] width 105 height 15
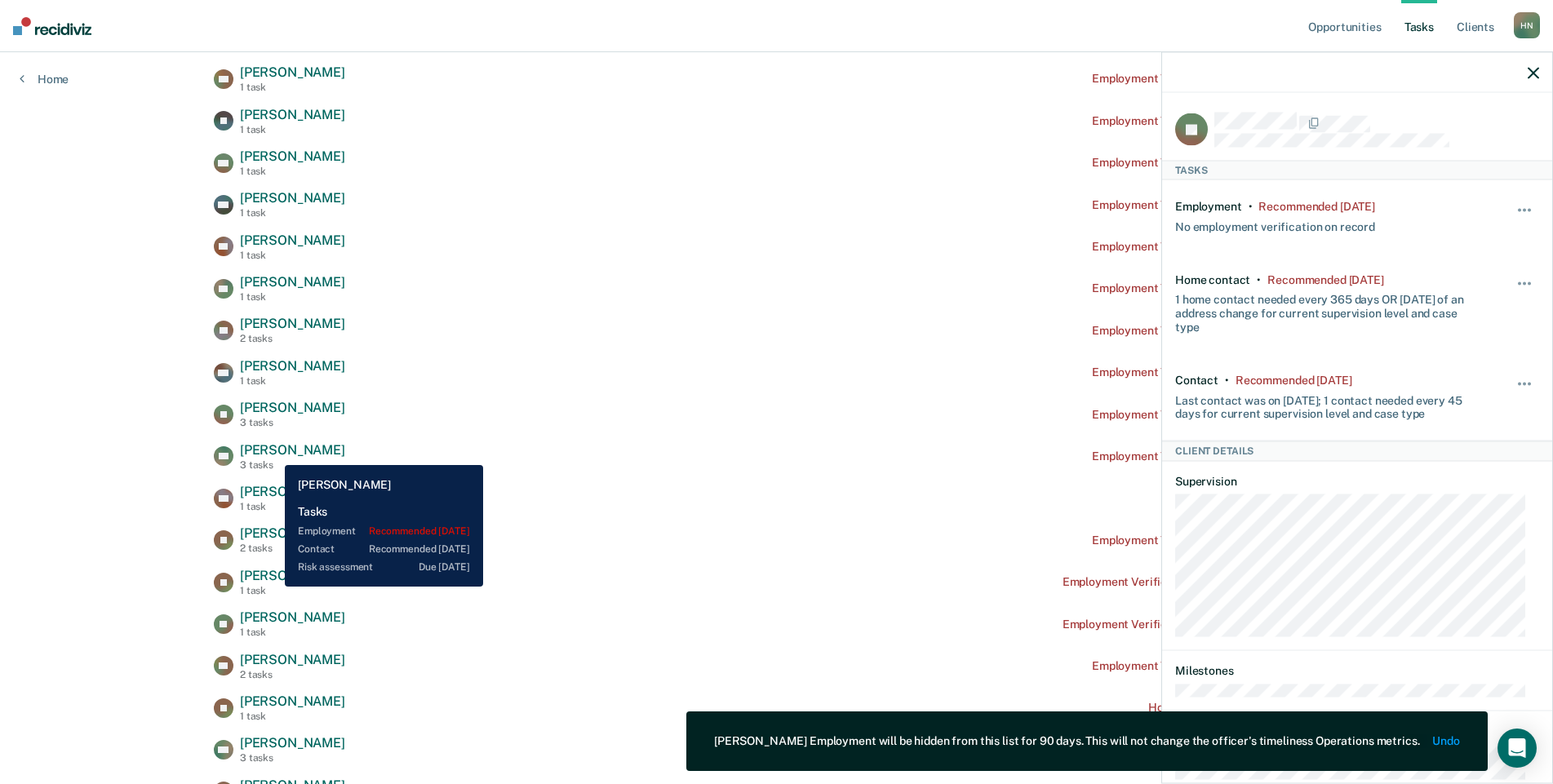
click at [271, 453] on span "[PERSON_NAME]" at bounding box center [292, 450] width 105 height 15
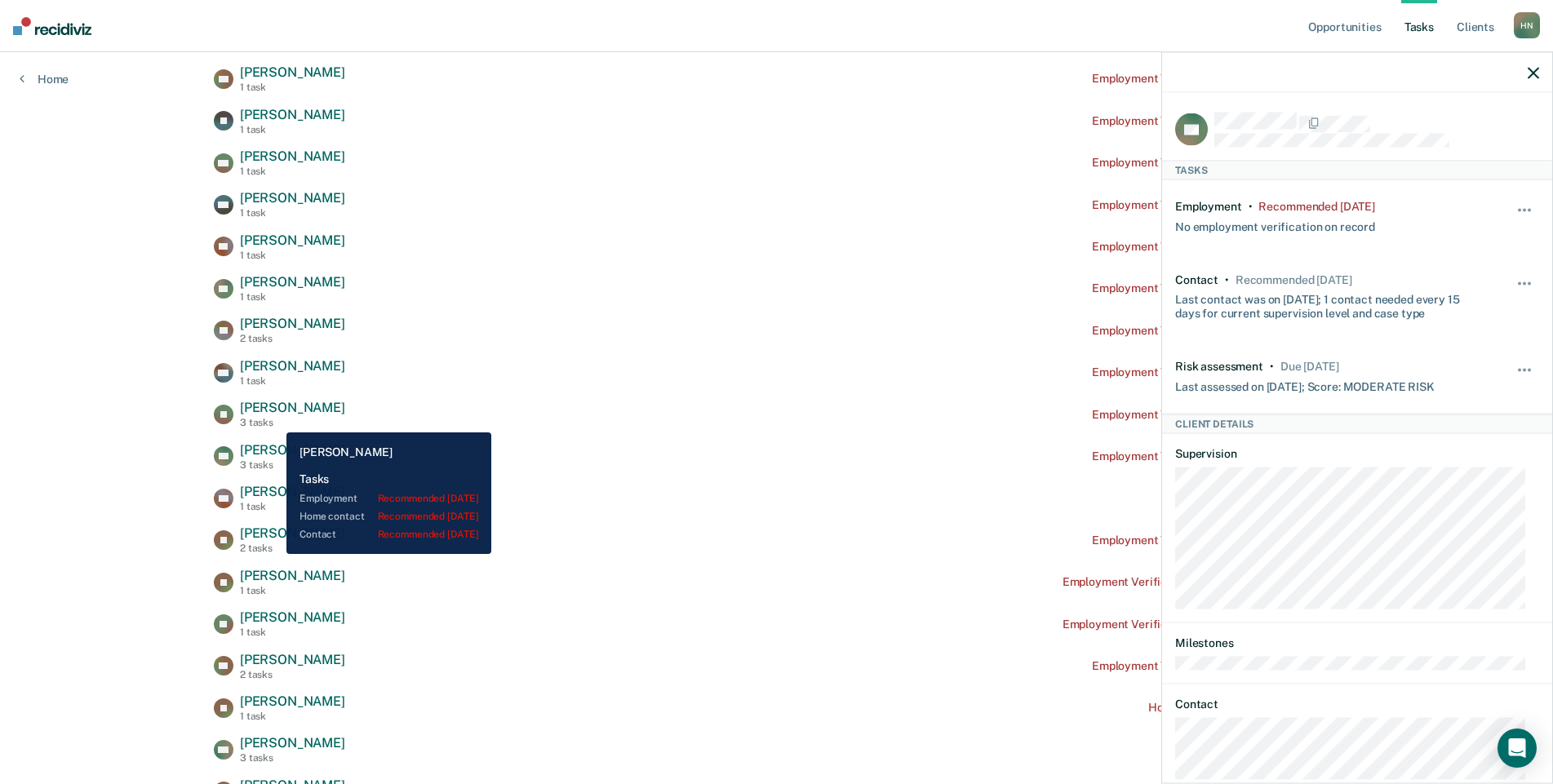
click at [274, 420] on div "3 tasks" at bounding box center [292, 422] width 105 height 12
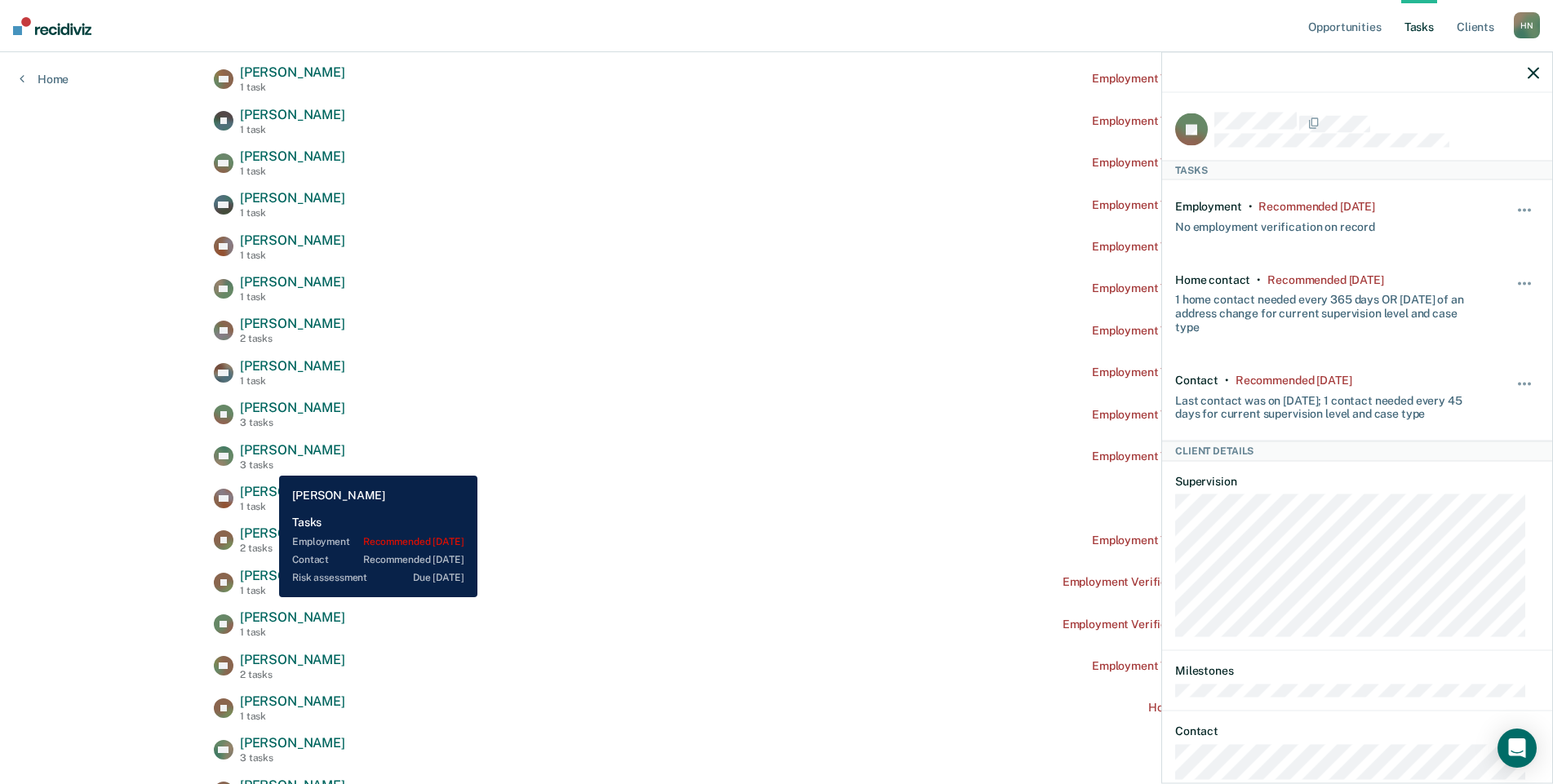
click at [267, 464] on div "3 tasks" at bounding box center [292, 465] width 105 height 12
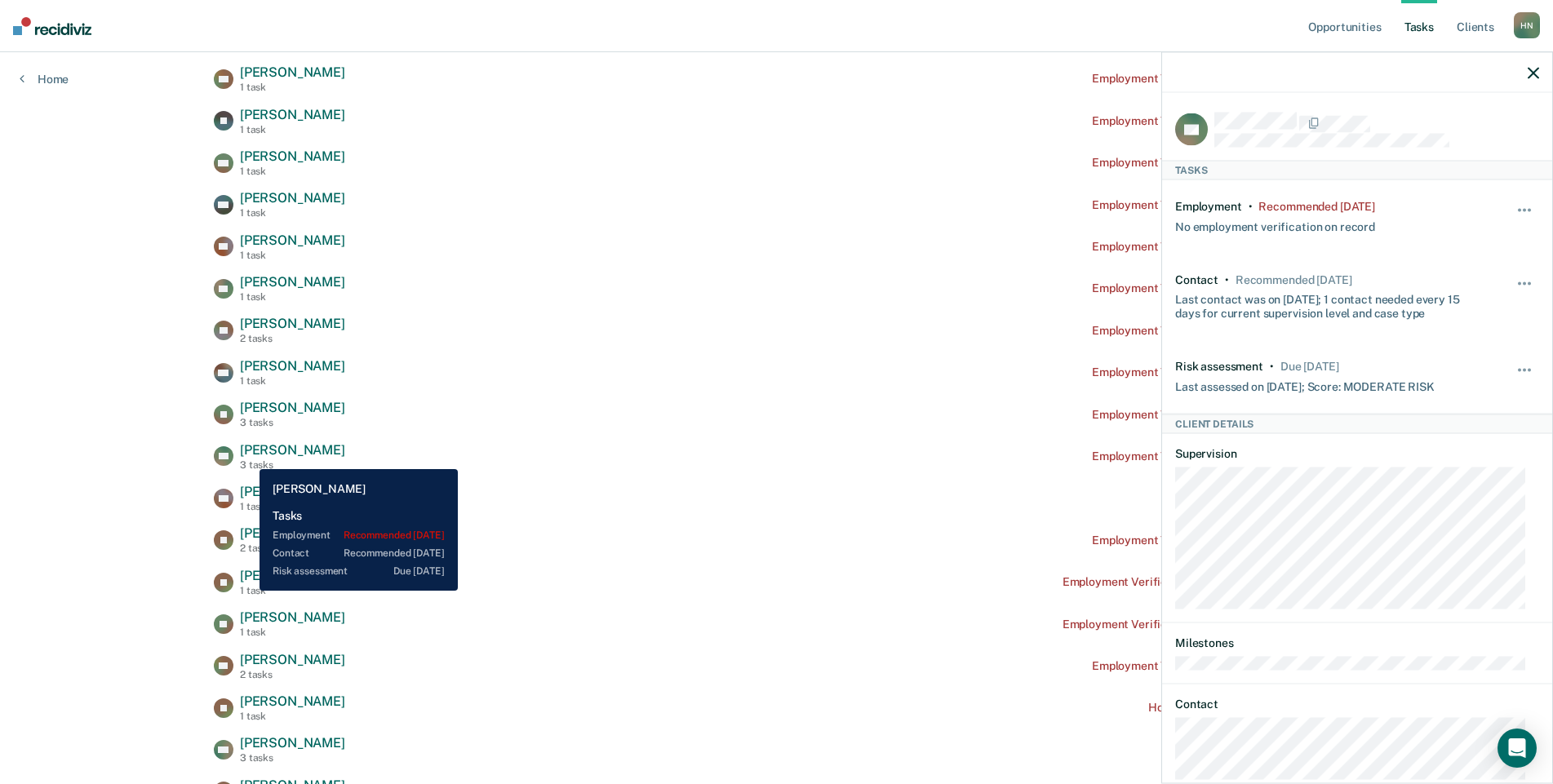
click at [244, 456] on span "[PERSON_NAME]" at bounding box center [292, 450] width 105 height 15
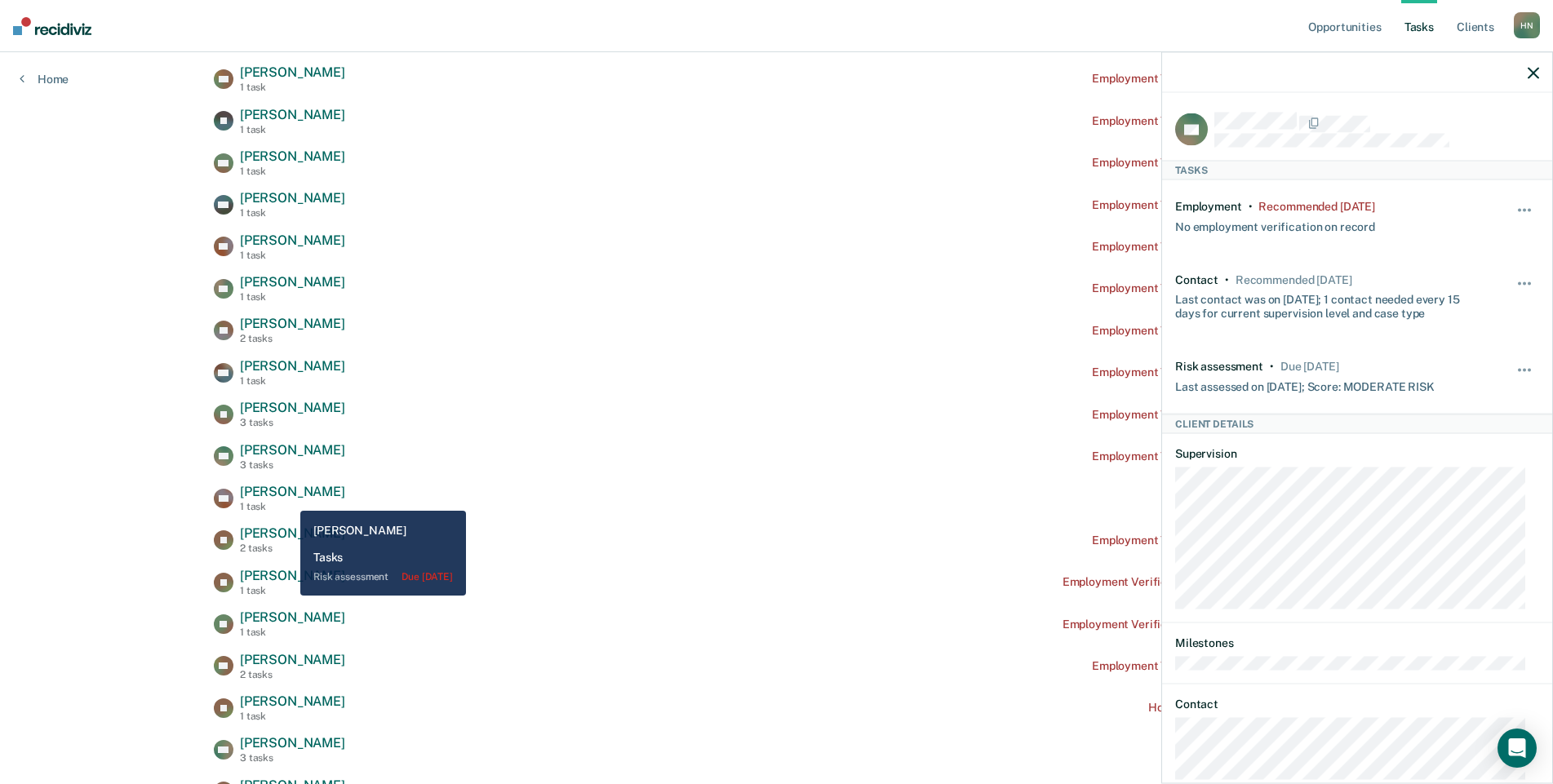
click at [275, 496] on span "[PERSON_NAME]" at bounding box center [292, 492] width 105 height 15
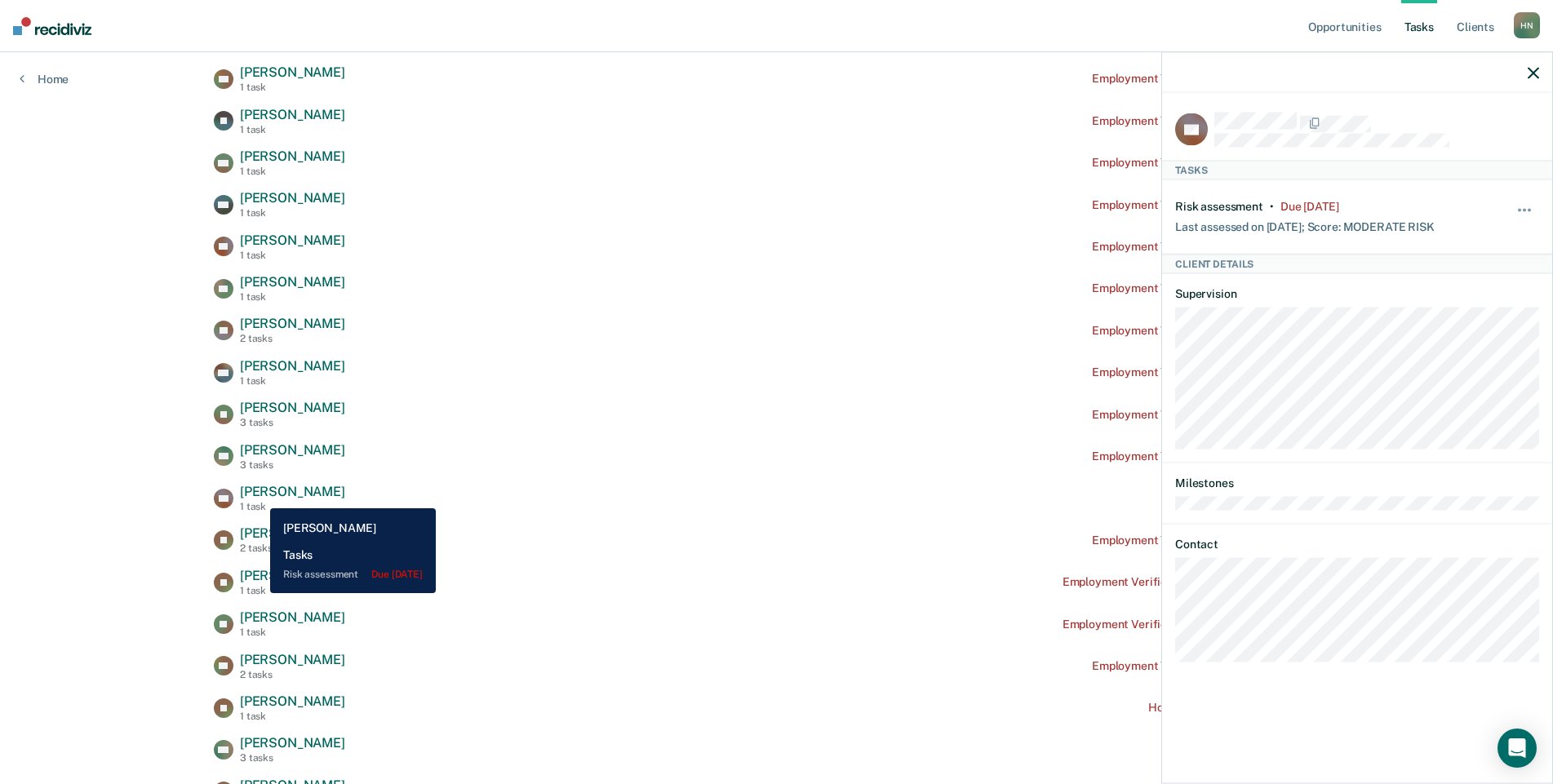
click at [258, 496] on span "[PERSON_NAME]" at bounding box center [292, 492] width 105 height 15
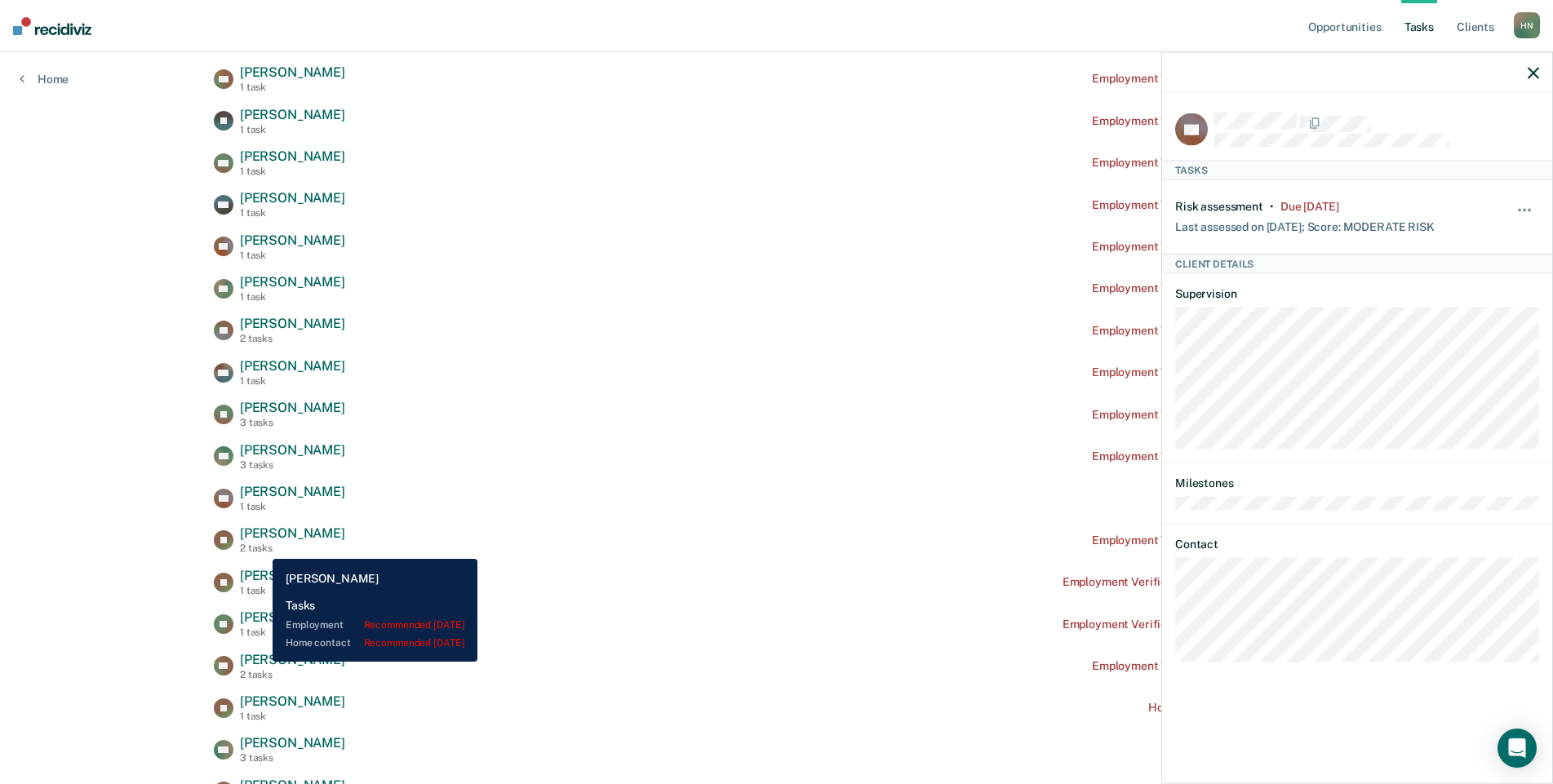
click at [268, 534] on span "[PERSON_NAME]" at bounding box center [292, 533] width 105 height 15
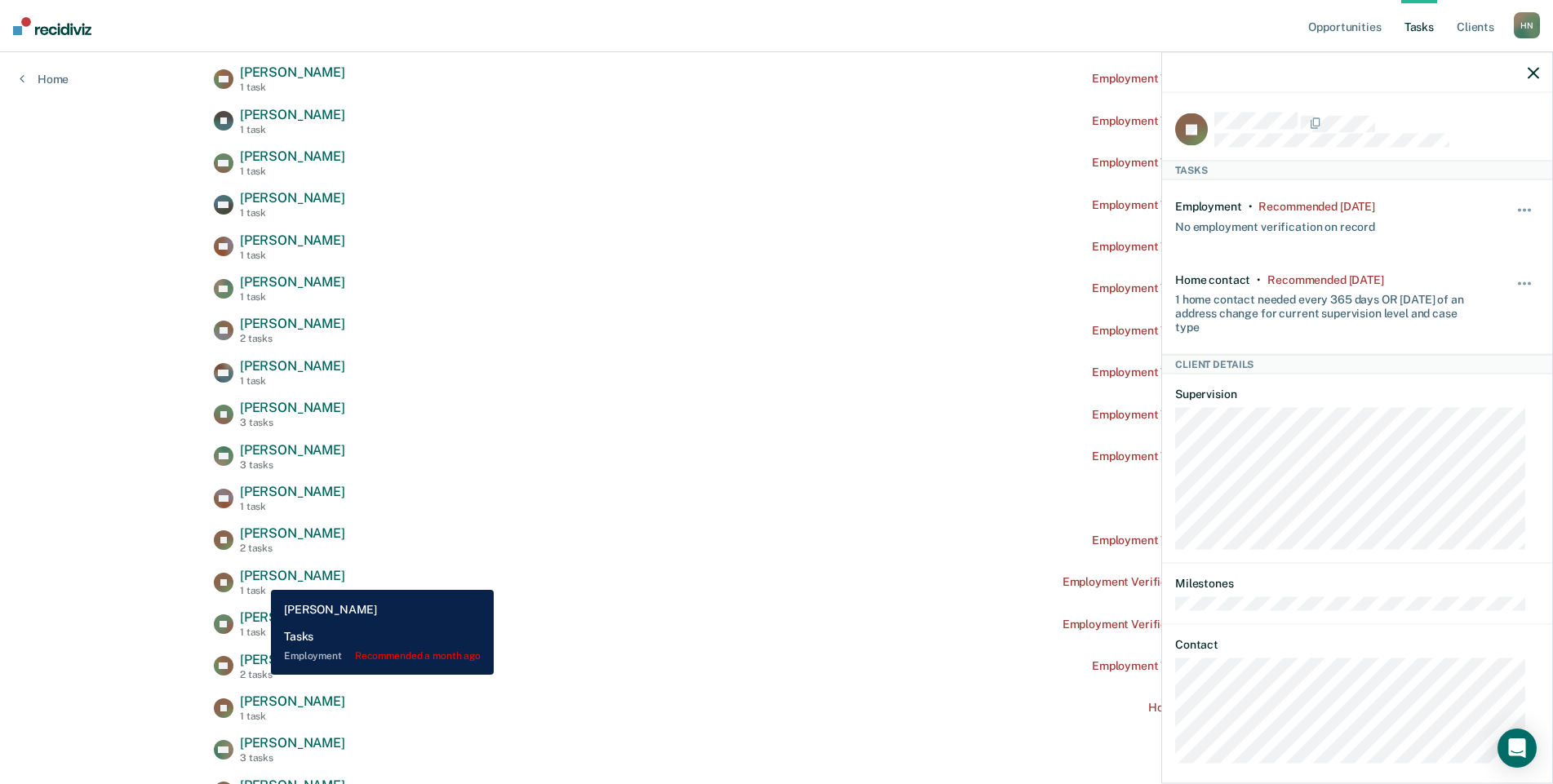
click at [256, 585] on div "1 task" at bounding box center [292, 591] width 105 height 12
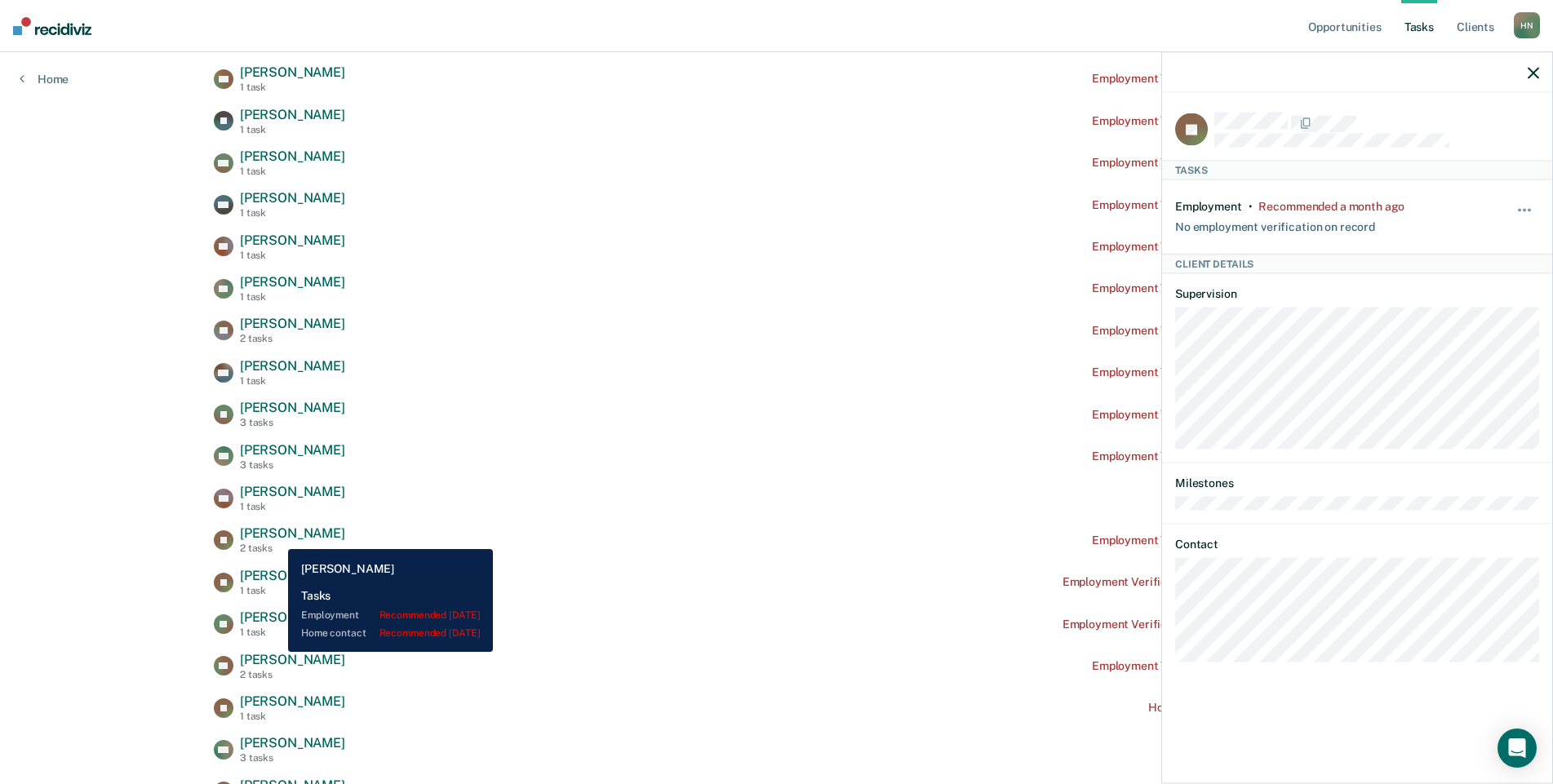
click at [276, 536] on span "[PERSON_NAME]" at bounding box center [292, 533] width 105 height 15
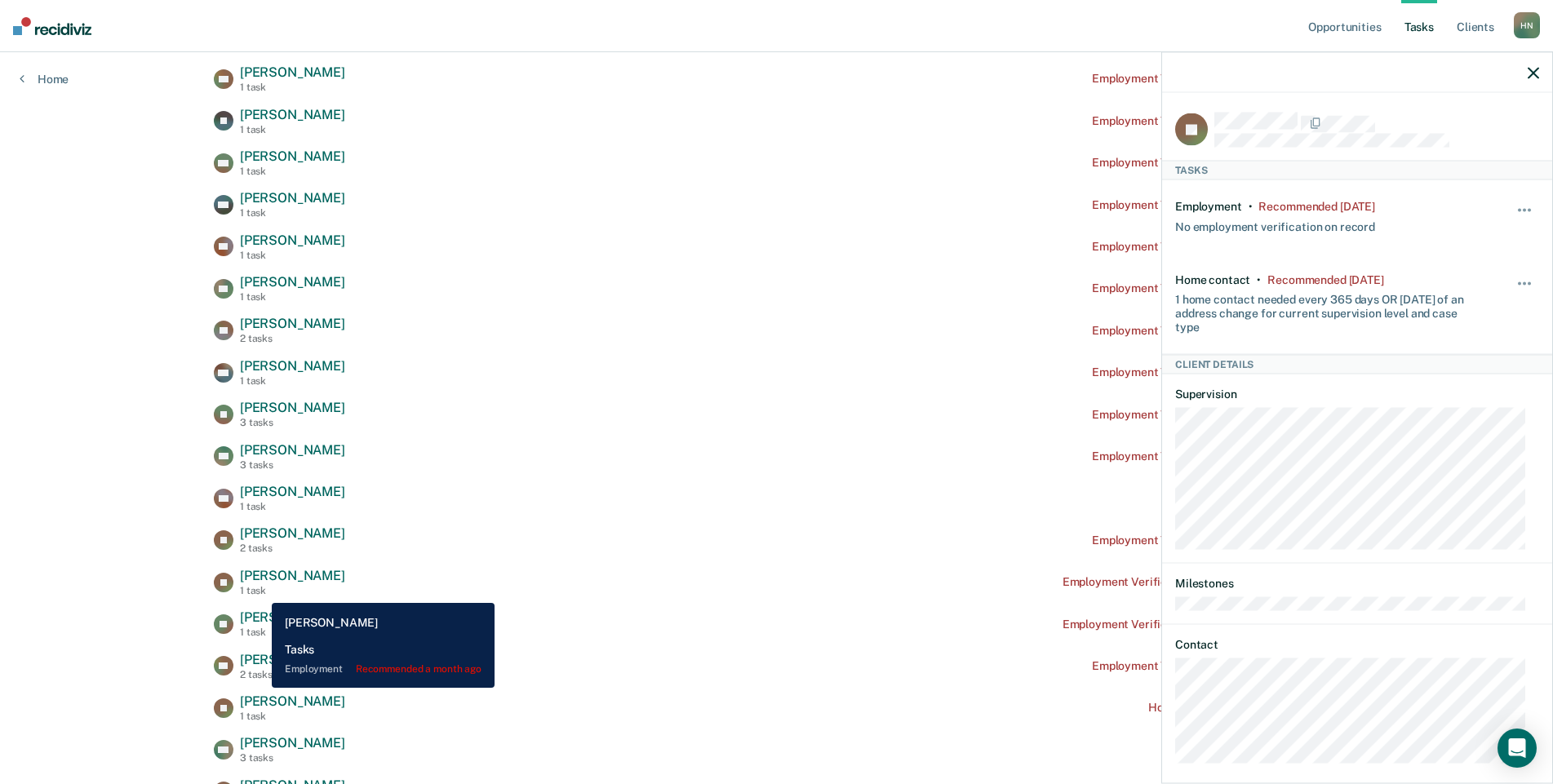
click at [260, 583] on span "[PERSON_NAME]" at bounding box center [292, 575] width 105 height 15
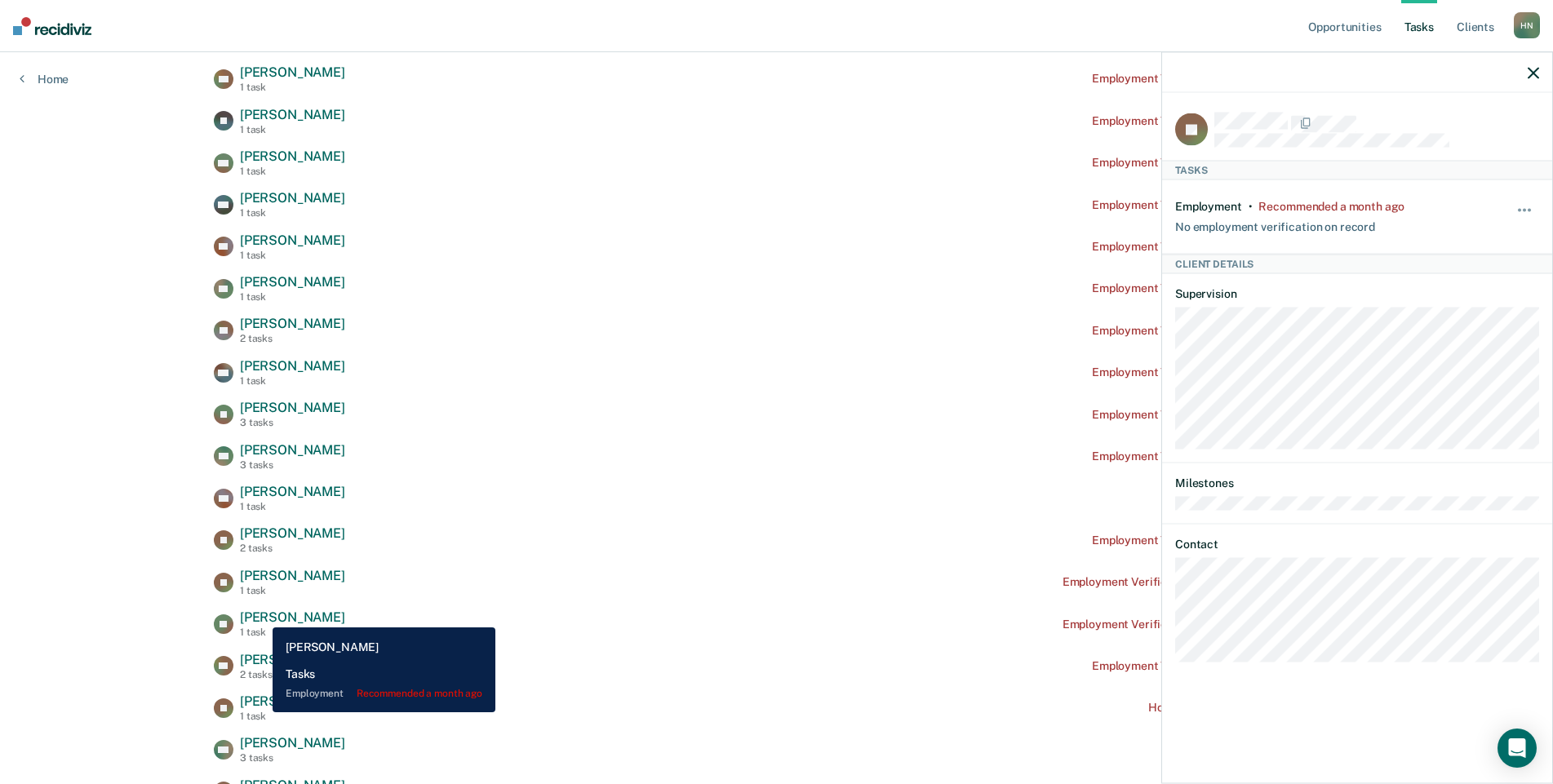
click at [261, 615] on span "[PERSON_NAME]" at bounding box center [292, 618] width 105 height 15
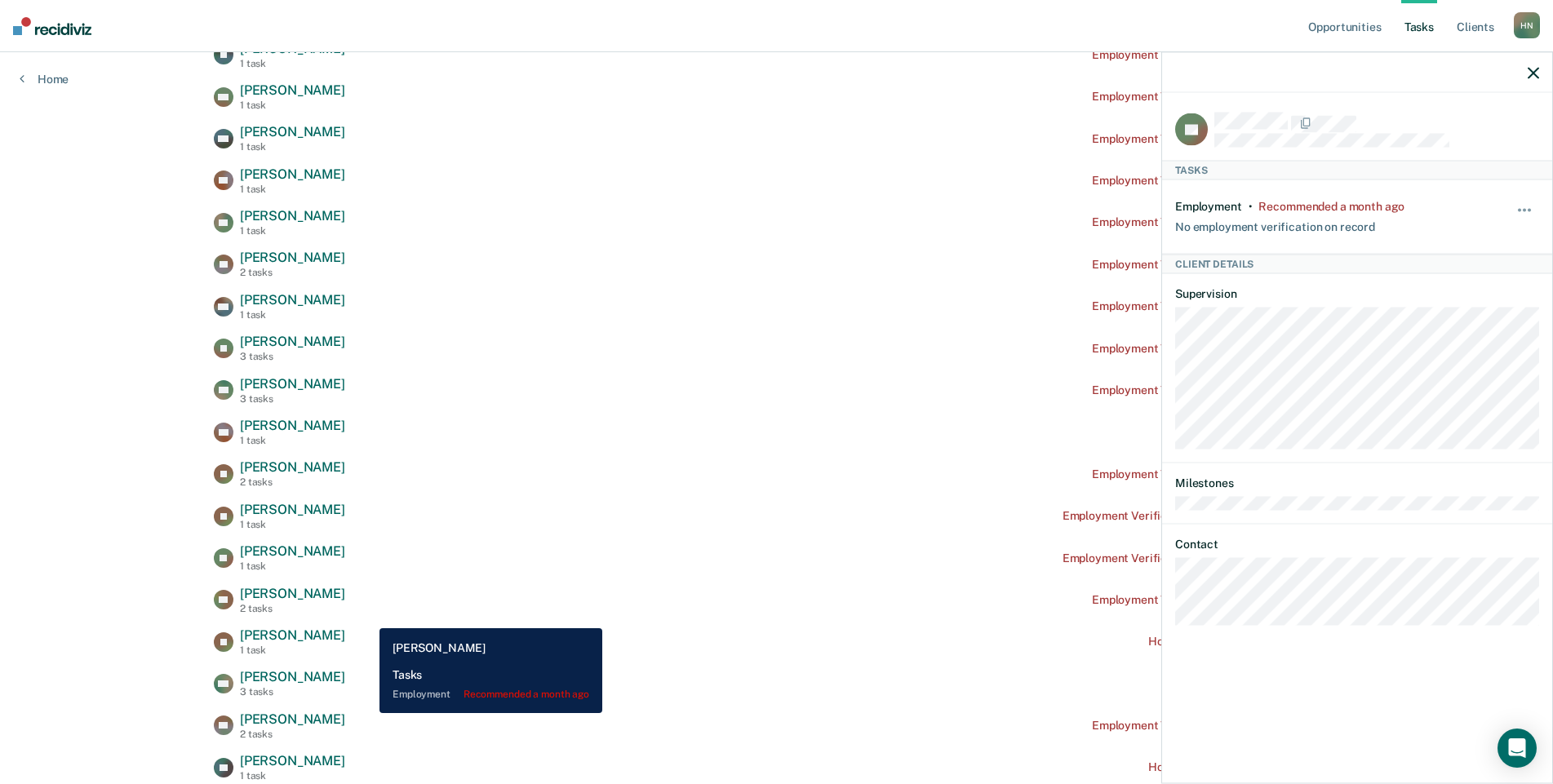
scroll to position [652, 0]
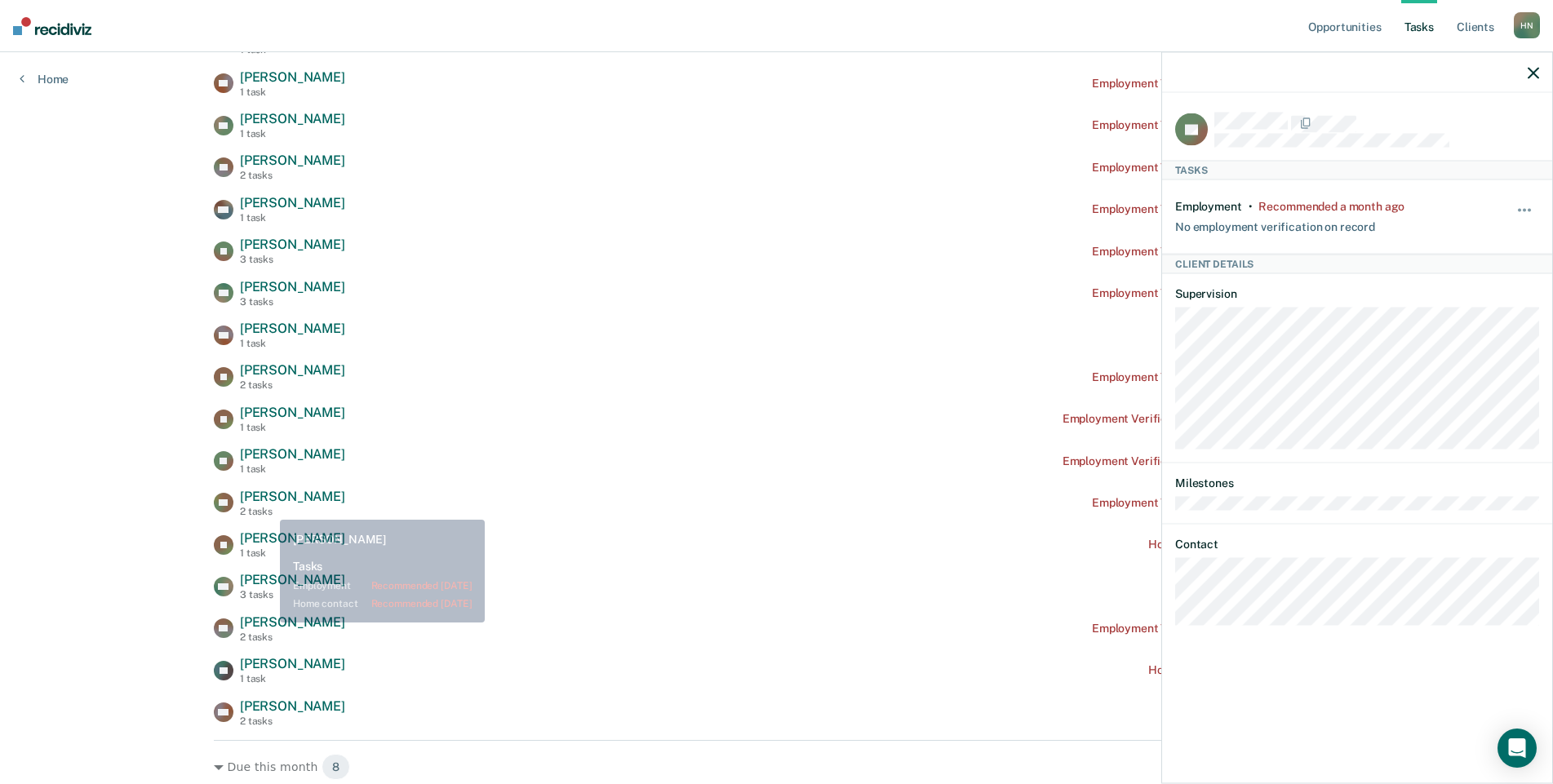
click at [267, 506] on div "2 tasks" at bounding box center [292, 512] width 105 height 12
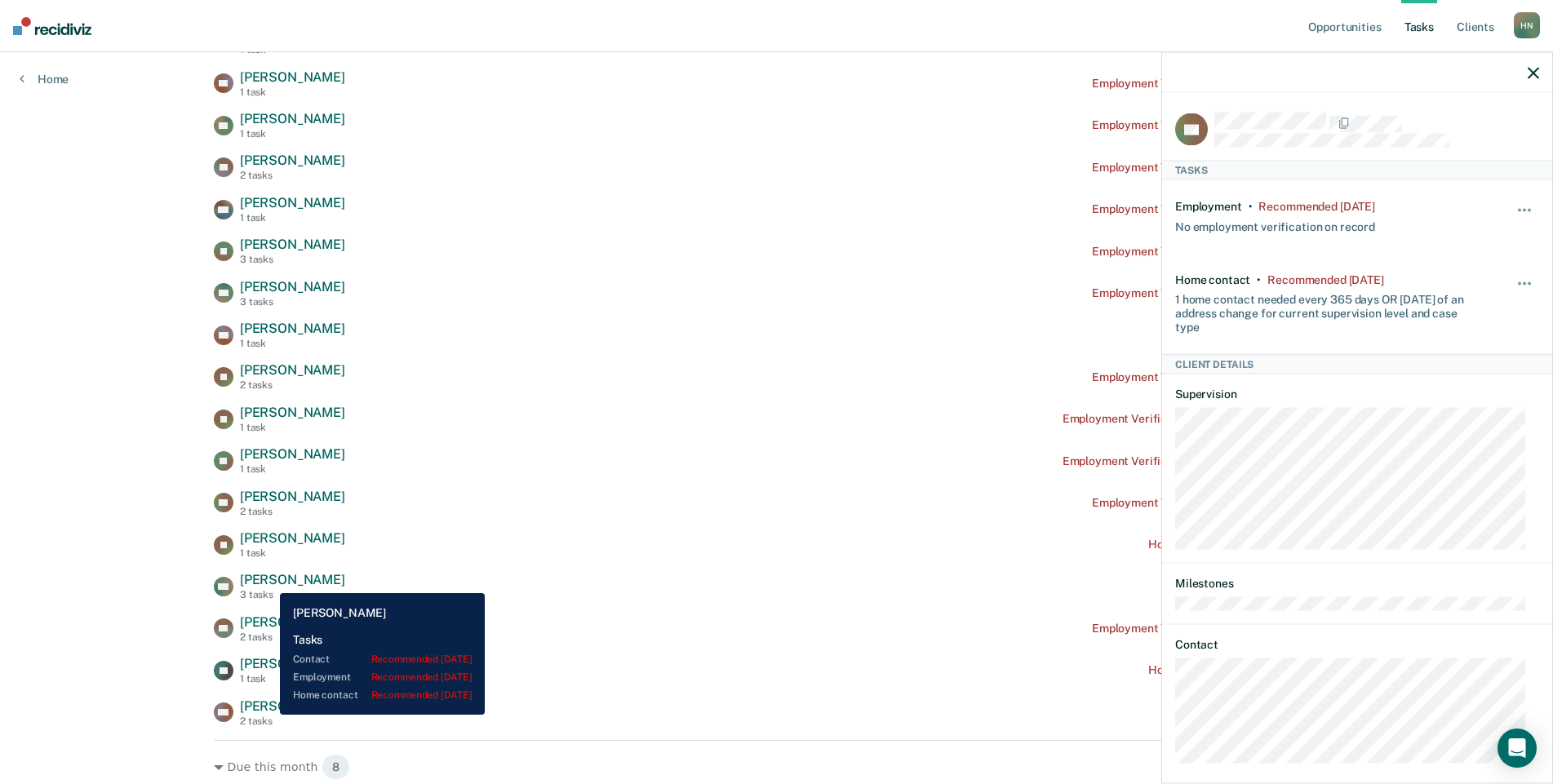
click at [267, 577] on span "[PERSON_NAME]" at bounding box center [292, 580] width 105 height 15
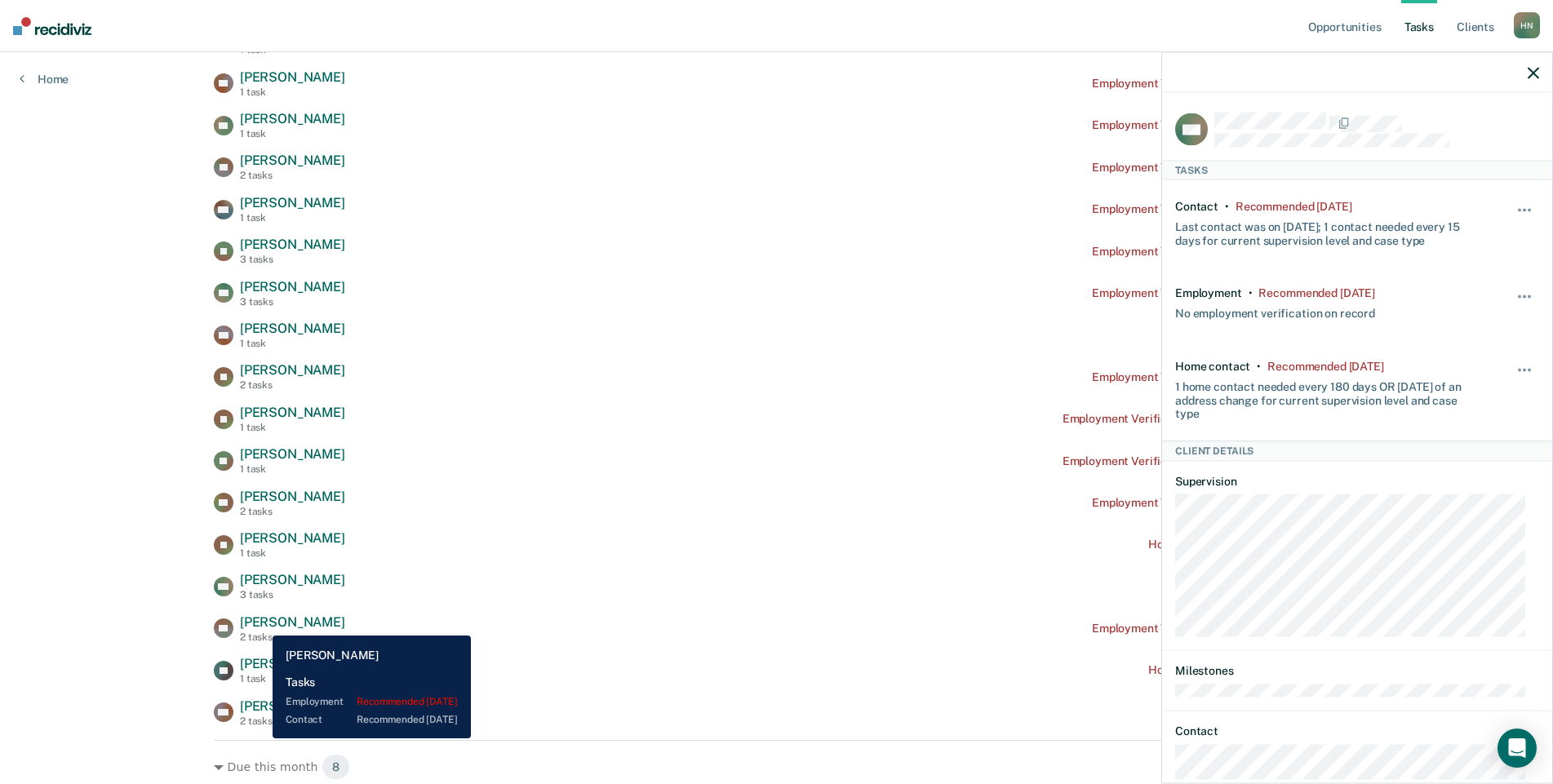
click at [261, 623] on span "[PERSON_NAME]" at bounding box center [292, 622] width 105 height 15
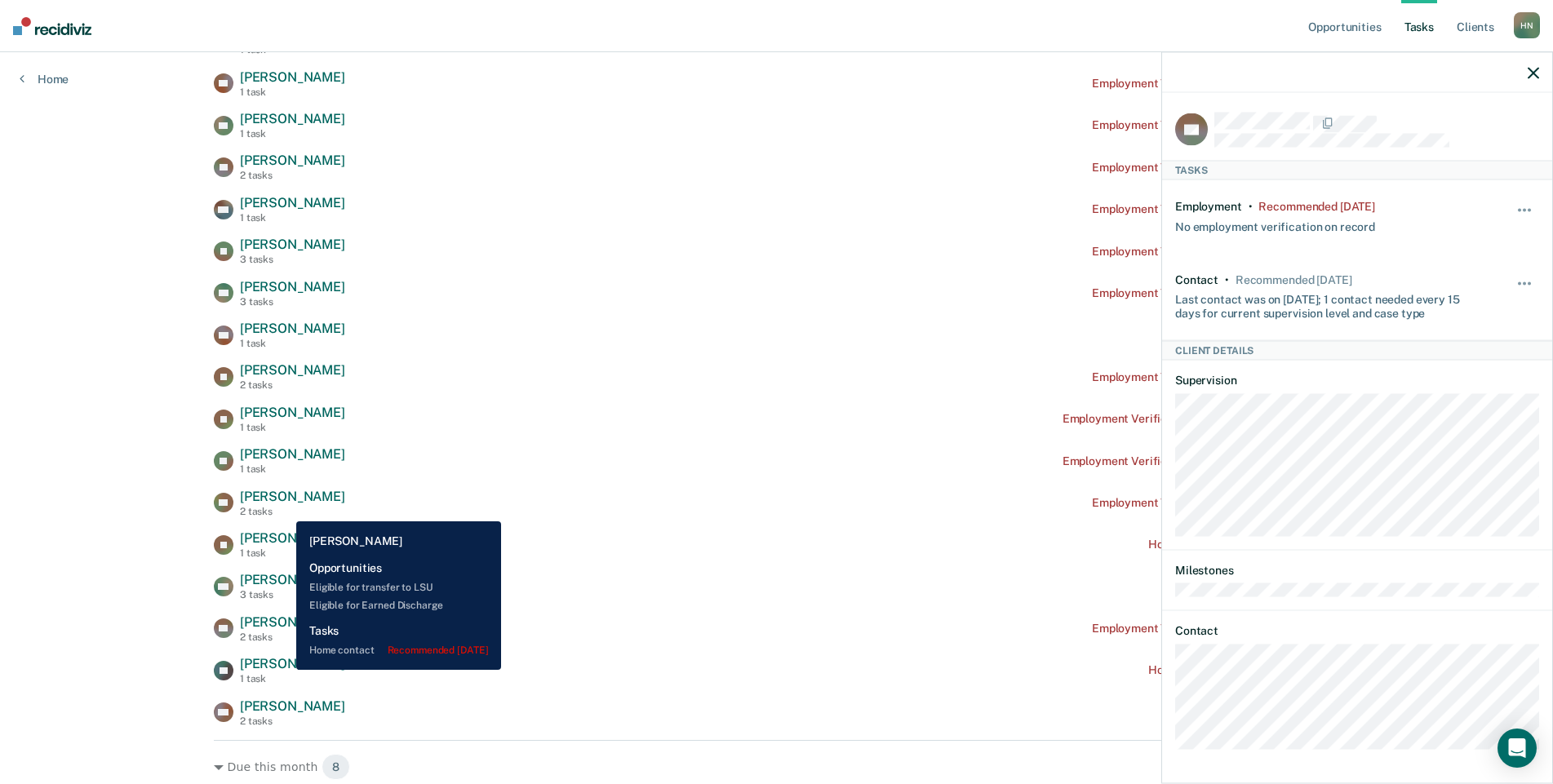
click at [284, 670] on span "[PERSON_NAME]" at bounding box center [292, 664] width 105 height 15
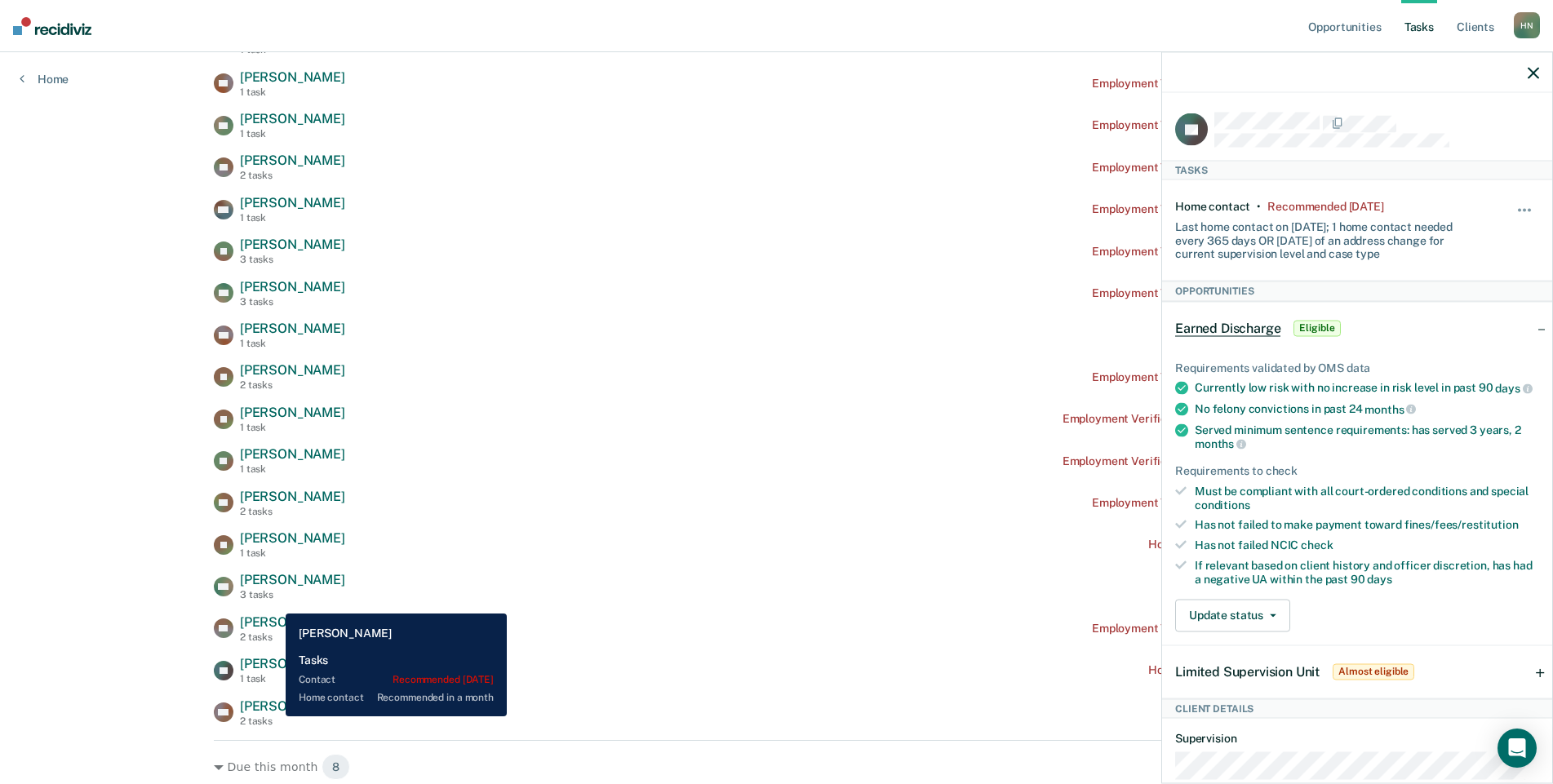
click at [273, 717] on div "2 tasks" at bounding box center [292, 721] width 105 height 12
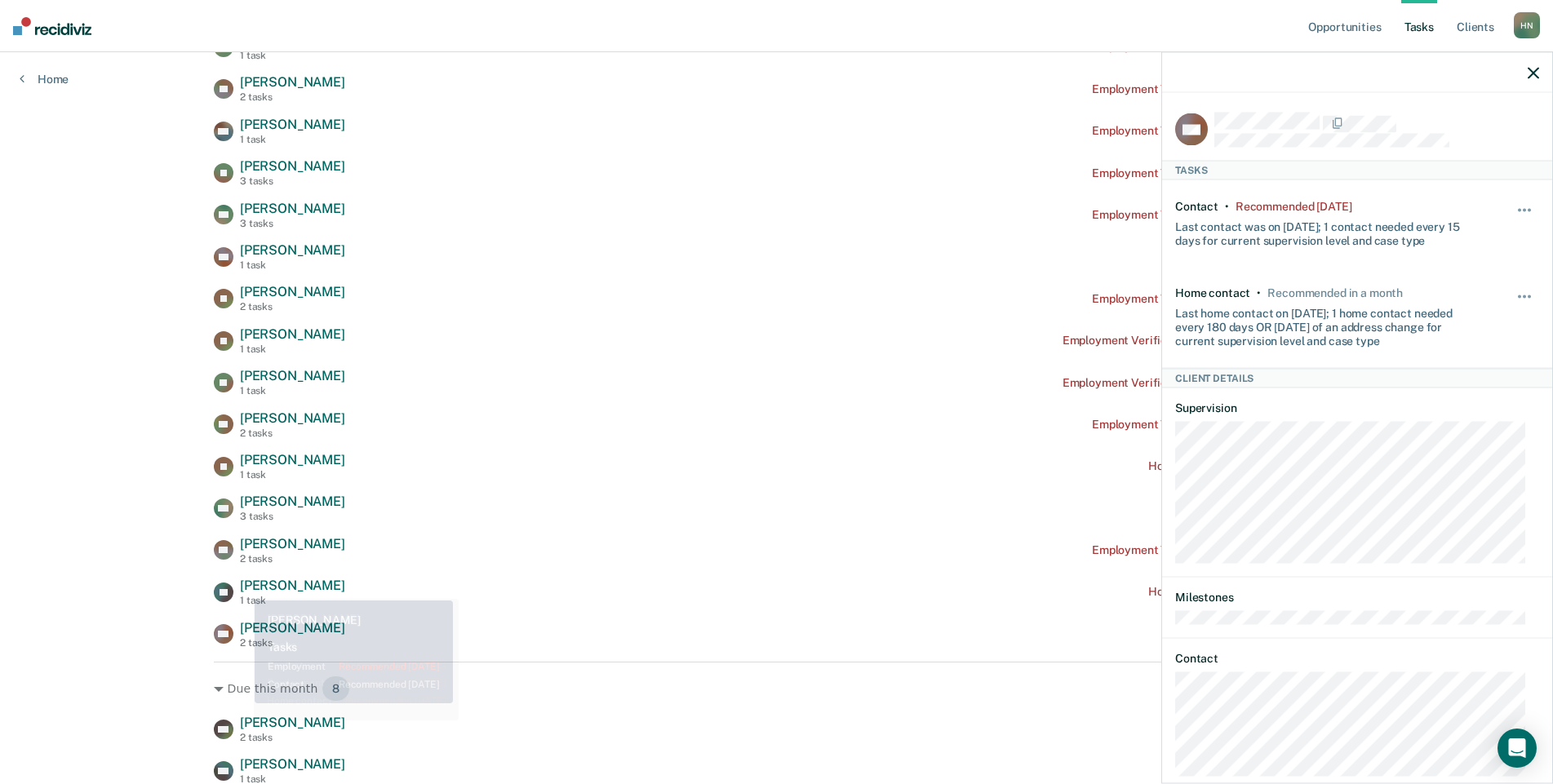
scroll to position [816, 0]
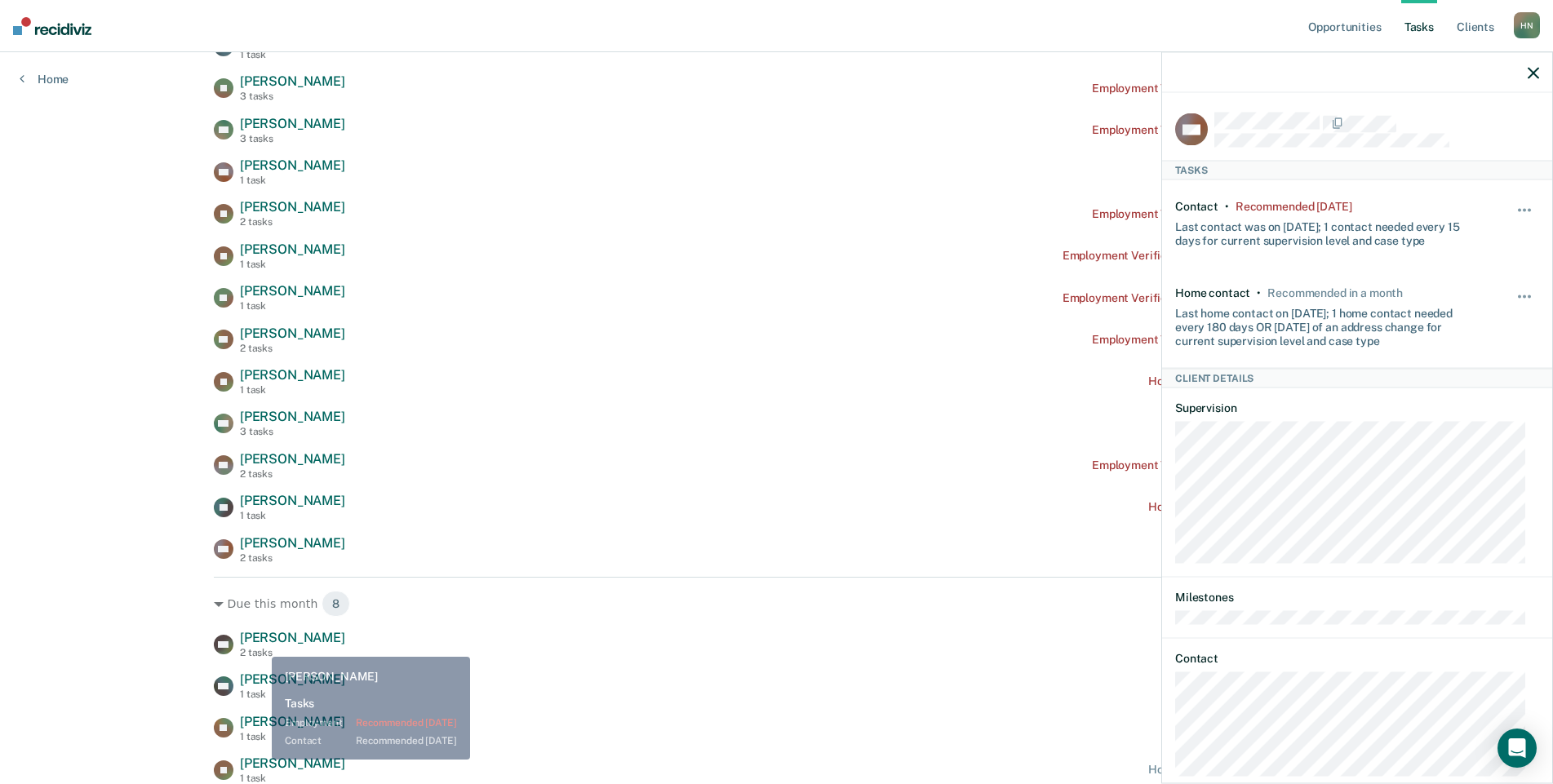
click at [261, 657] on div "2 tasks" at bounding box center [292, 653] width 105 height 12
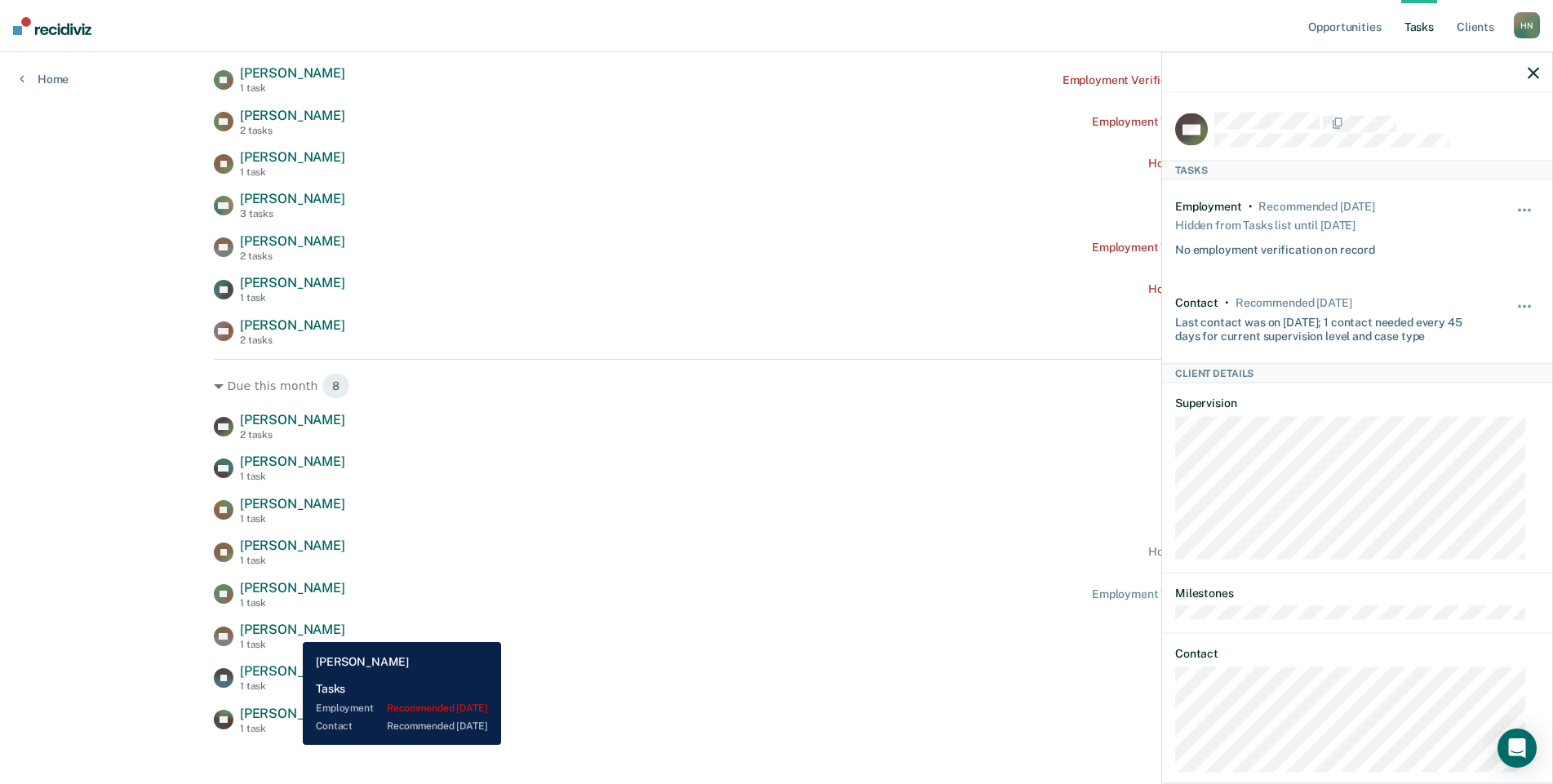
scroll to position [1050, 0]
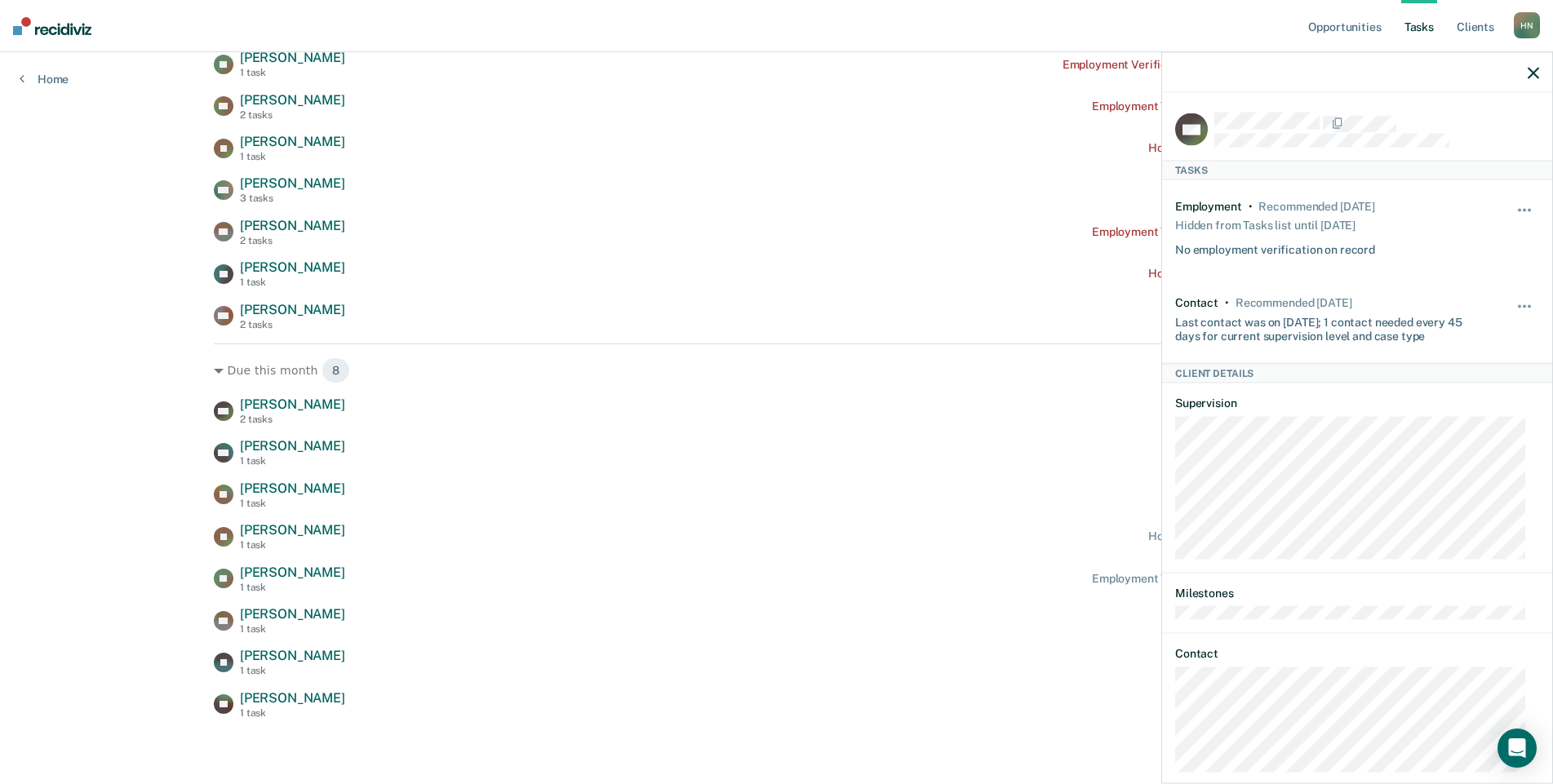
click at [1527, 70] on div at bounding box center [1357, 72] width 390 height 40
click at [1534, 77] on icon "button" at bounding box center [1534, 73] width 12 height 12
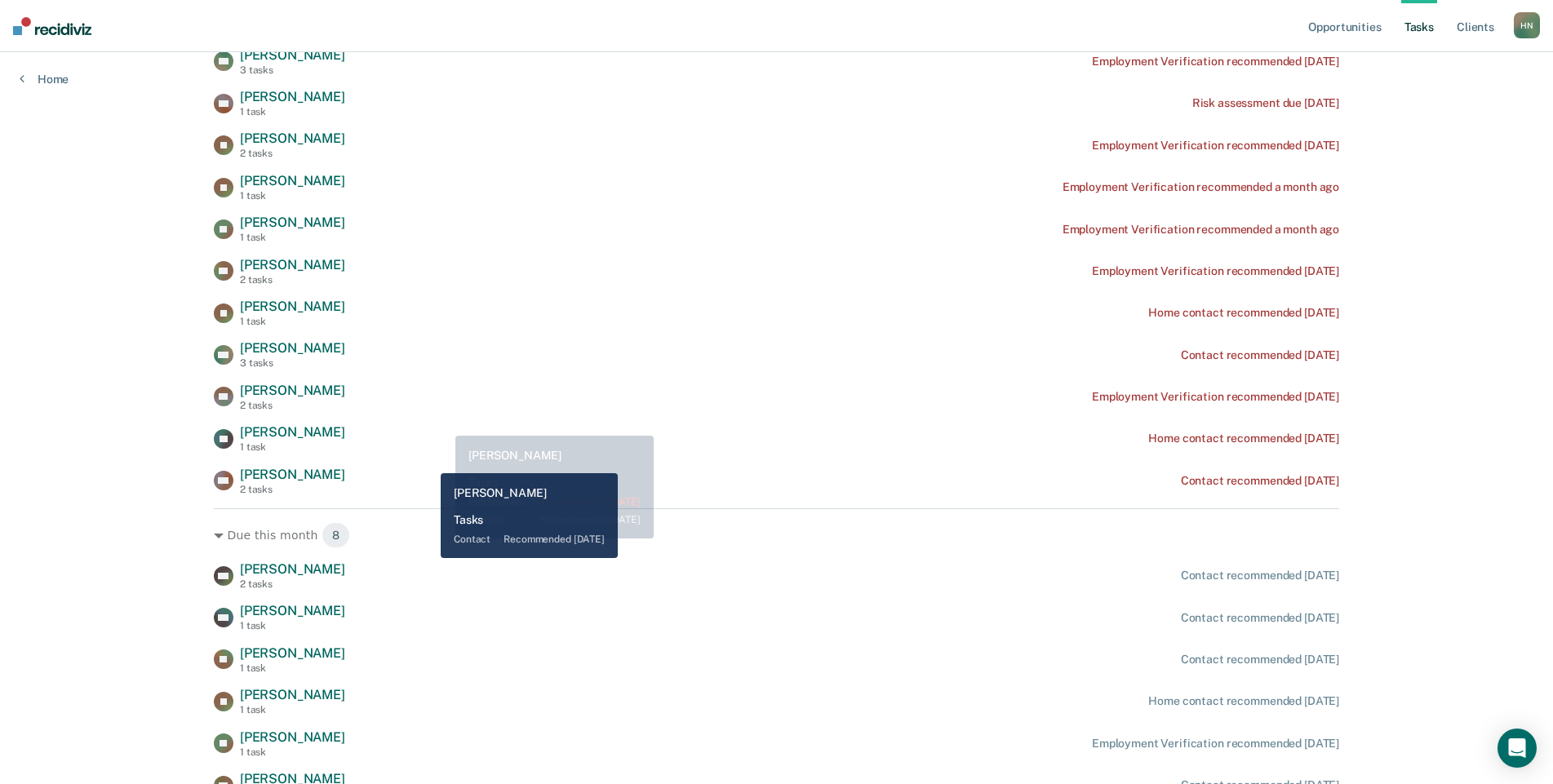
scroll to position [642, 0]
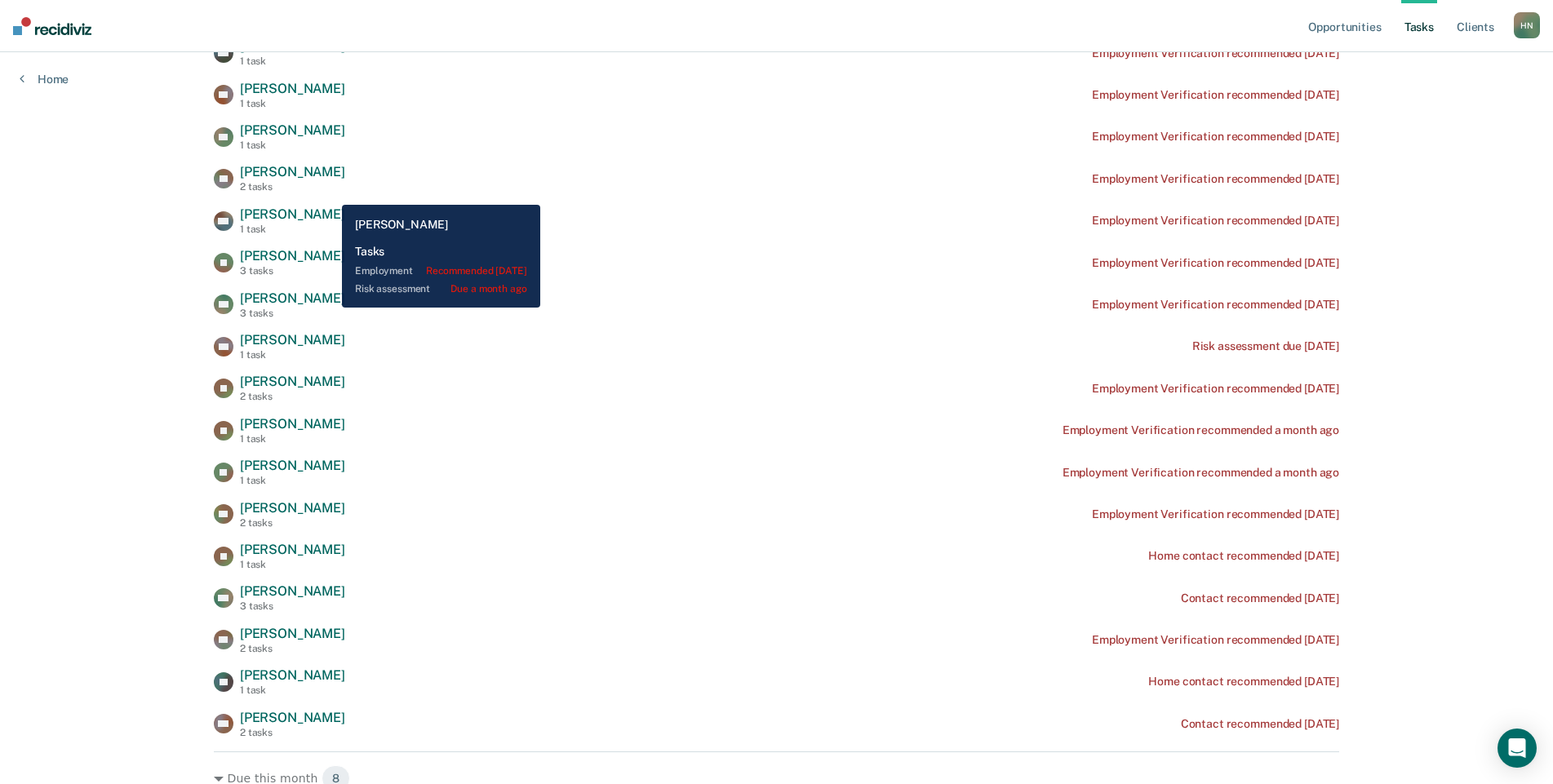
click at [327, 209] on span "[PERSON_NAME]" at bounding box center [292, 215] width 105 height 15
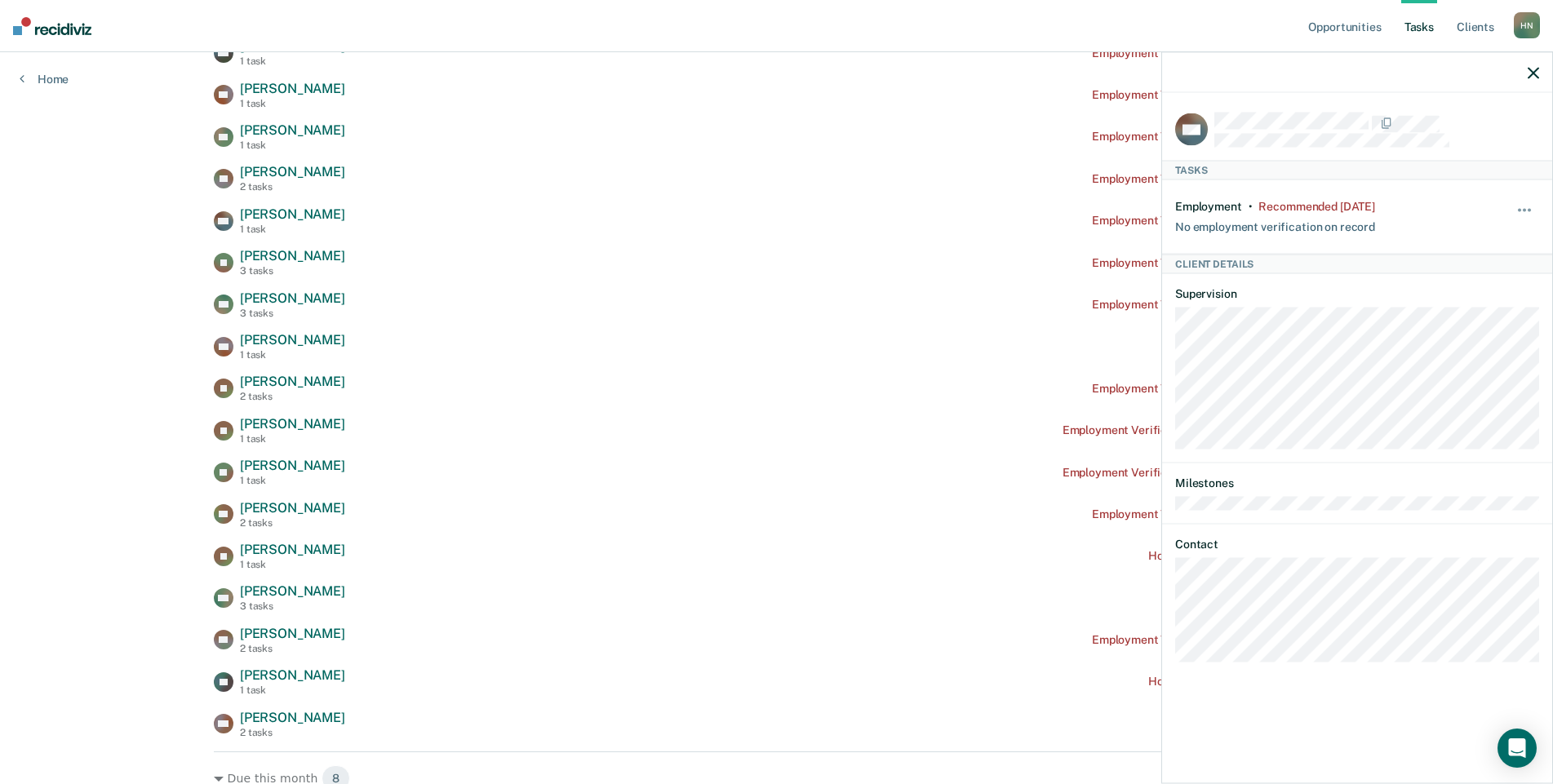
click at [1534, 72] on icon "button" at bounding box center [1534, 73] width 12 height 12
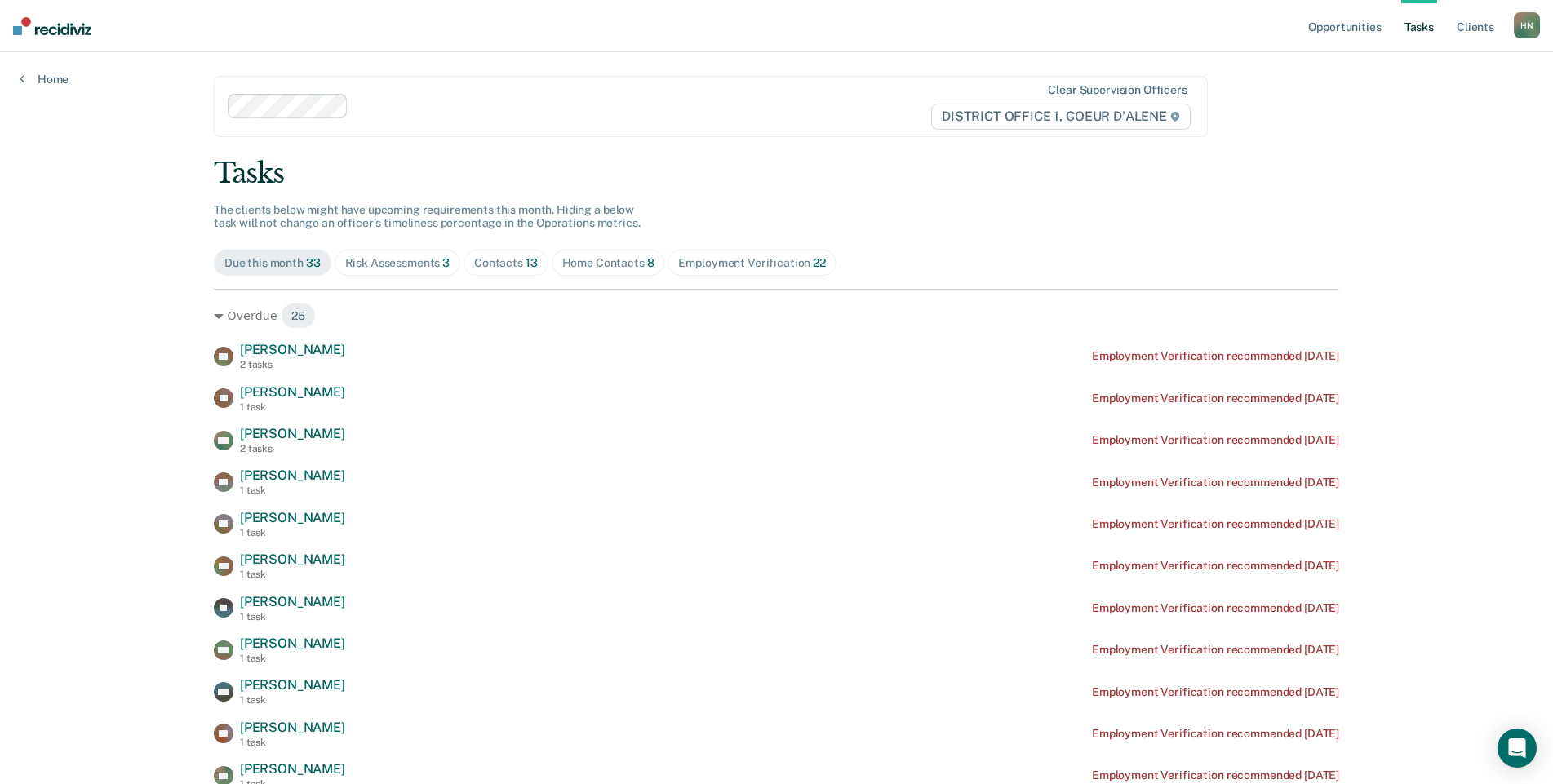
scroll to position [0, 0]
click at [701, 266] on div "Employment Verification 22" at bounding box center [751, 266] width 147 height 13
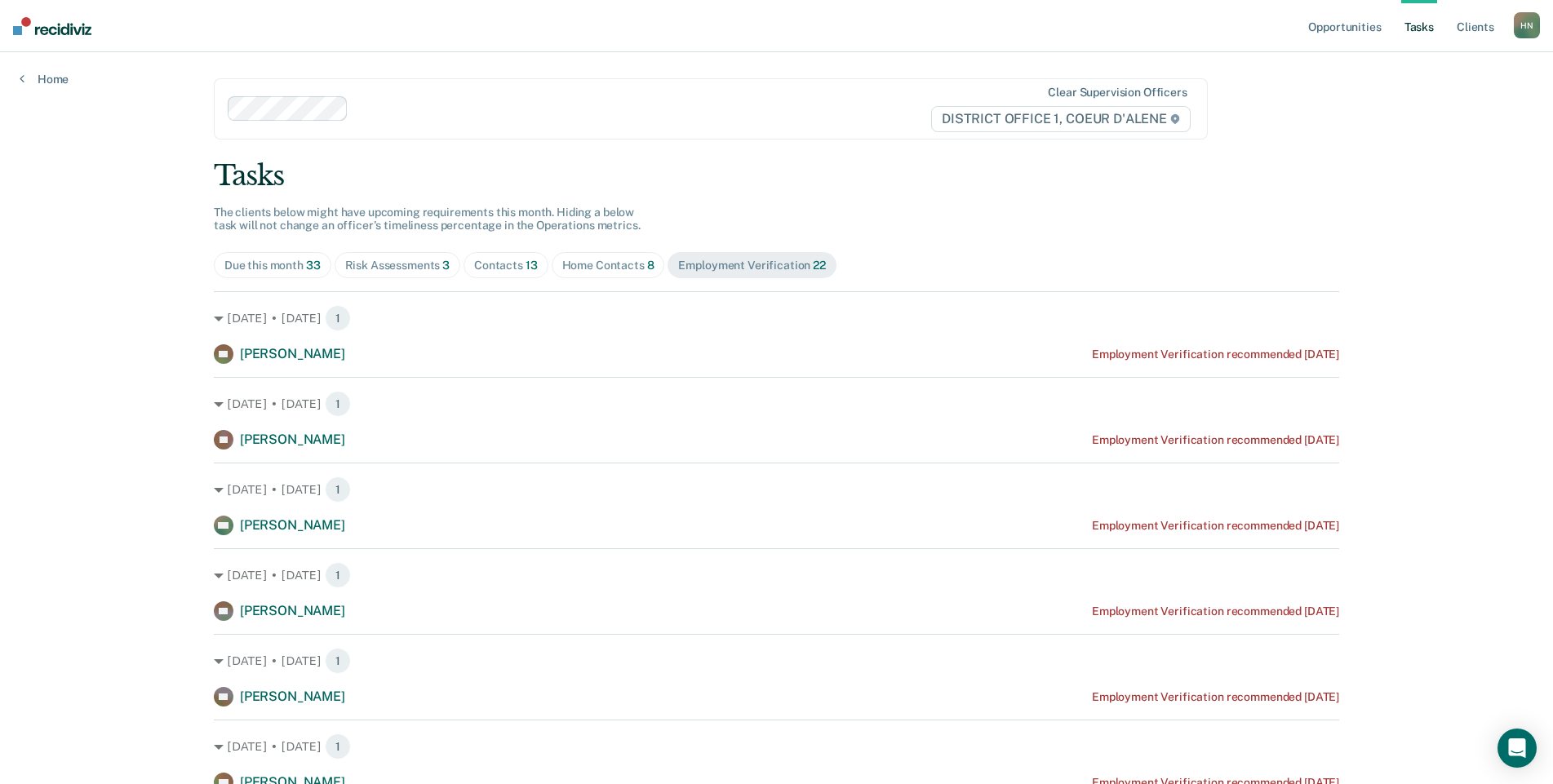
click at [628, 266] on div "Home Contacts 8" at bounding box center [608, 266] width 92 height 13
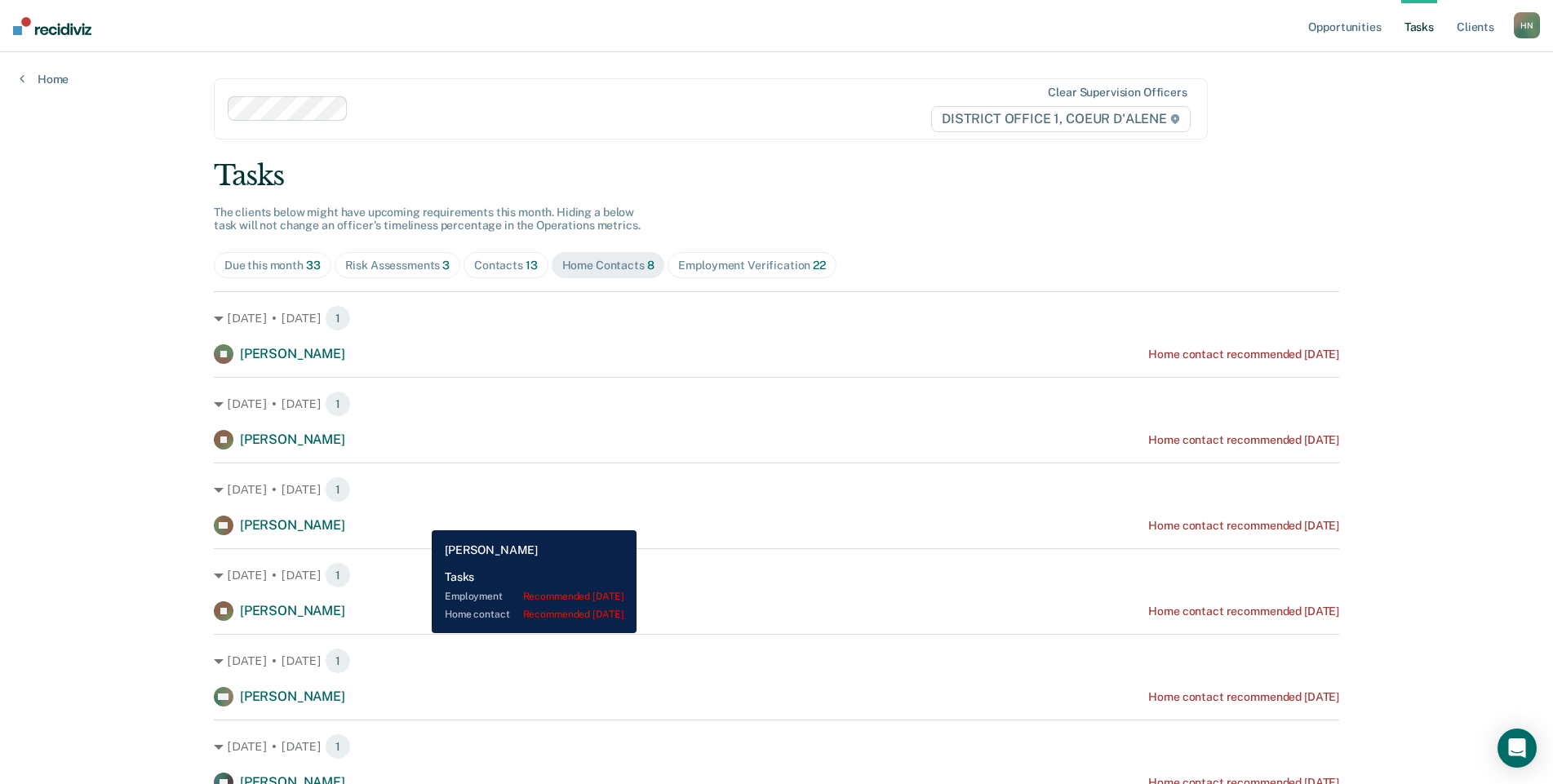
scroll to position [82, 0]
